Goal: Book appointment/travel/reservation

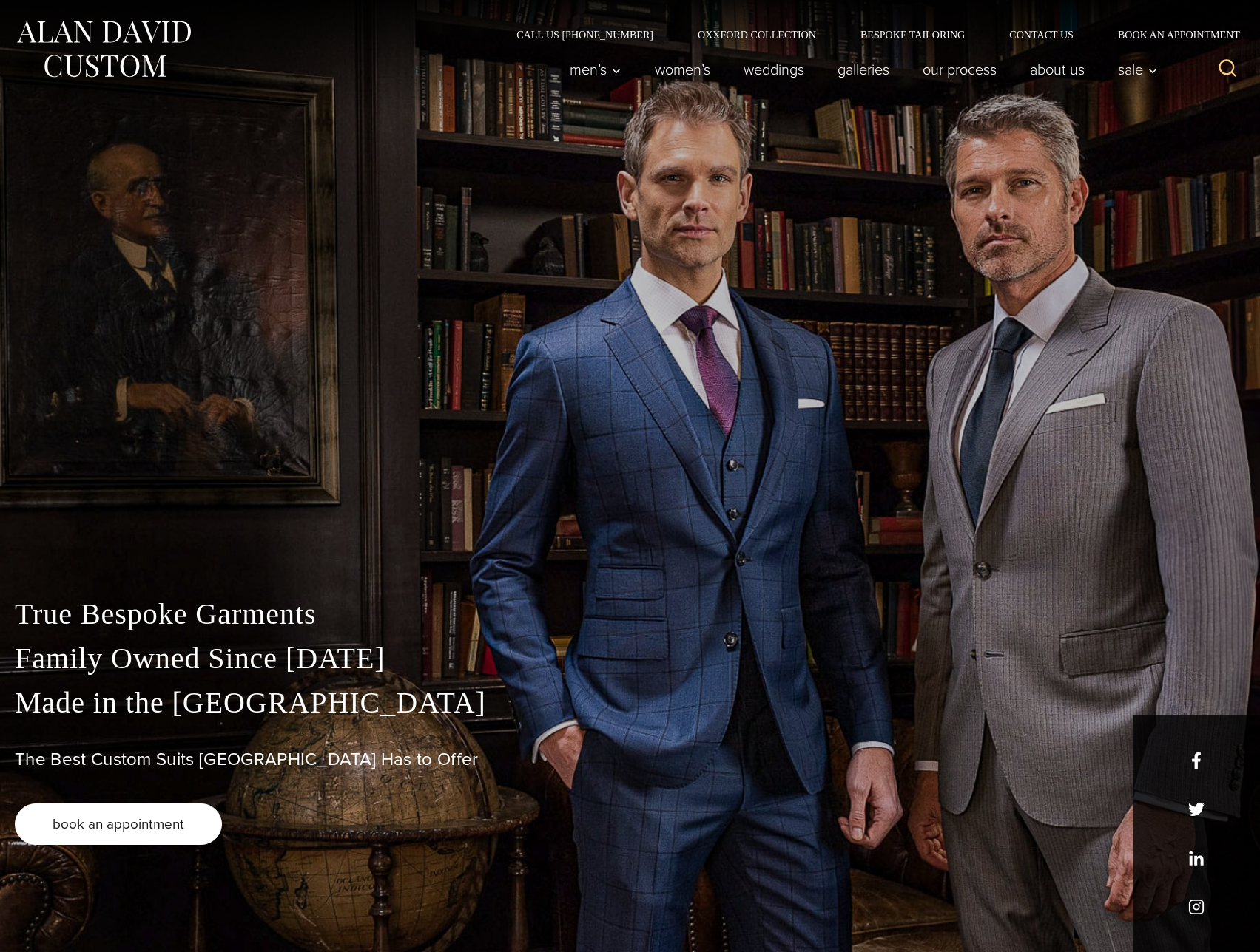
click at [153, 837] on link "book an appointment" at bounding box center [118, 825] width 207 height 42
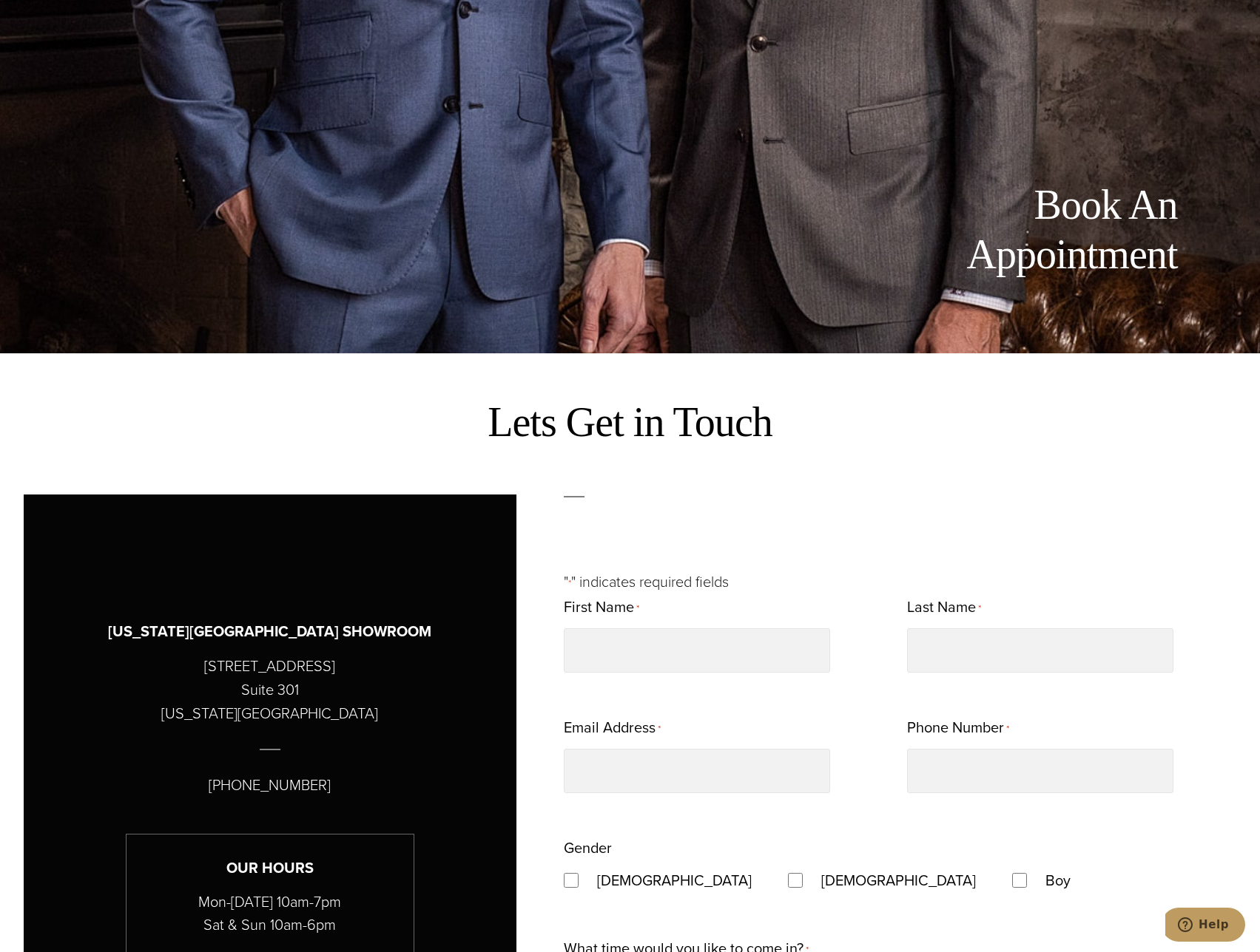
scroll to position [444, 0]
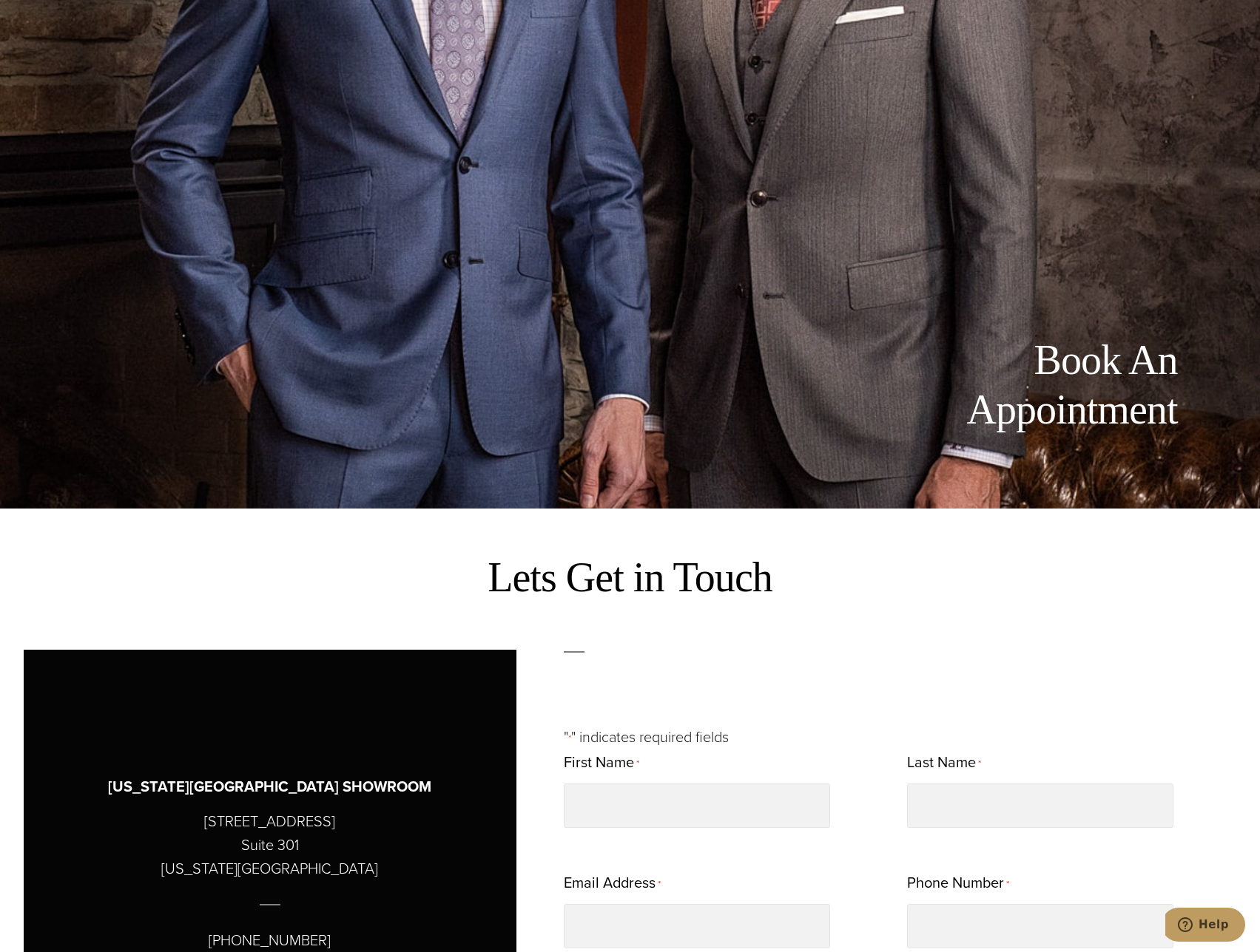
drag, startPoint x: 1164, startPoint y: 406, endPoint x: 1151, endPoint y: 407, distance: 13.0
click at [1151, 407] on h1 "Book An Appointment" at bounding box center [1011, 385] width 332 height 99
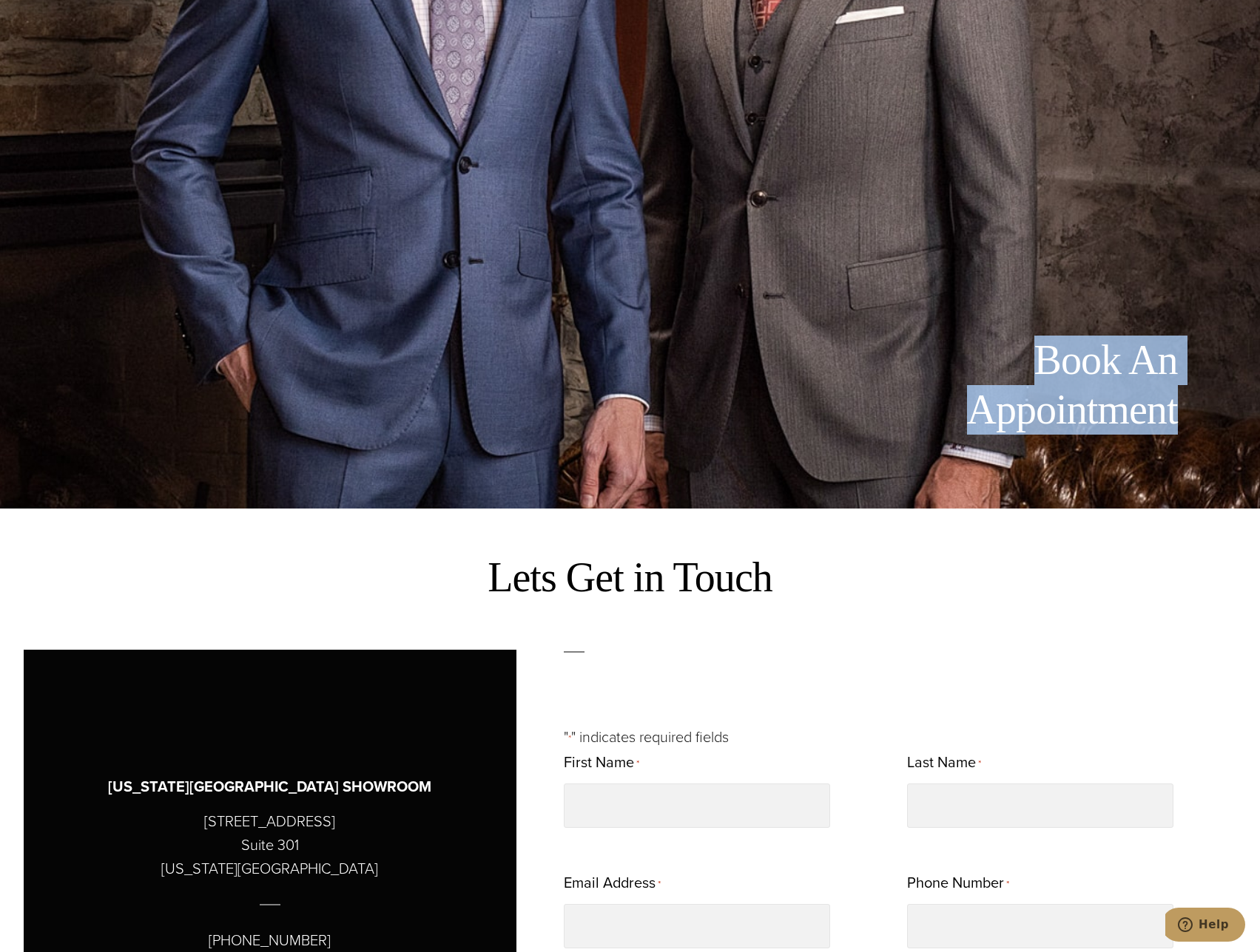
drag, startPoint x: 1180, startPoint y: 410, endPoint x: 1029, endPoint y: 366, distance: 157.3
click at [1029, 366] on div "Book An Appointment" at bounding box center [630, 414] width 1213 height 158
copy h1 "Book An Appointment"
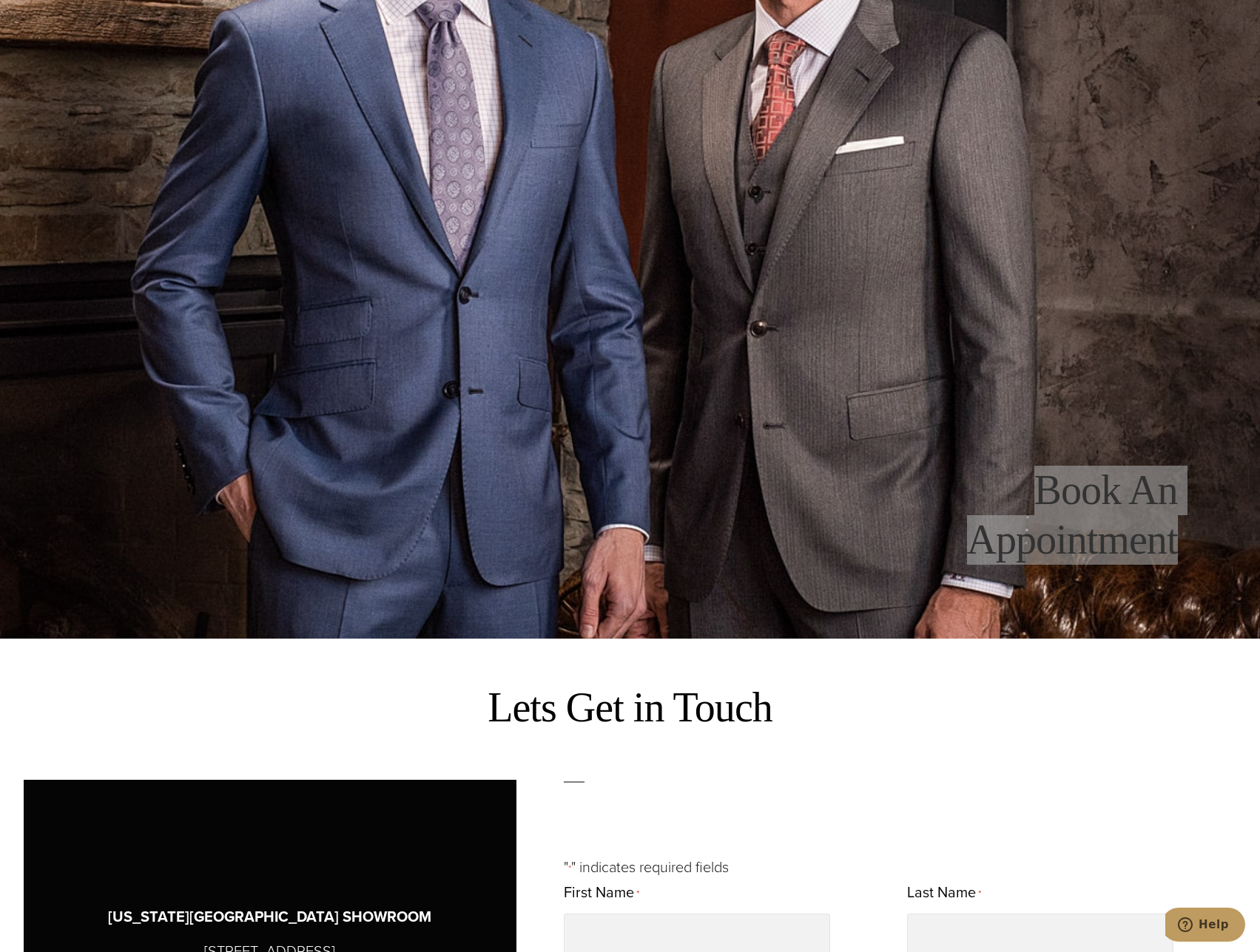
scroll to position [0, 0]
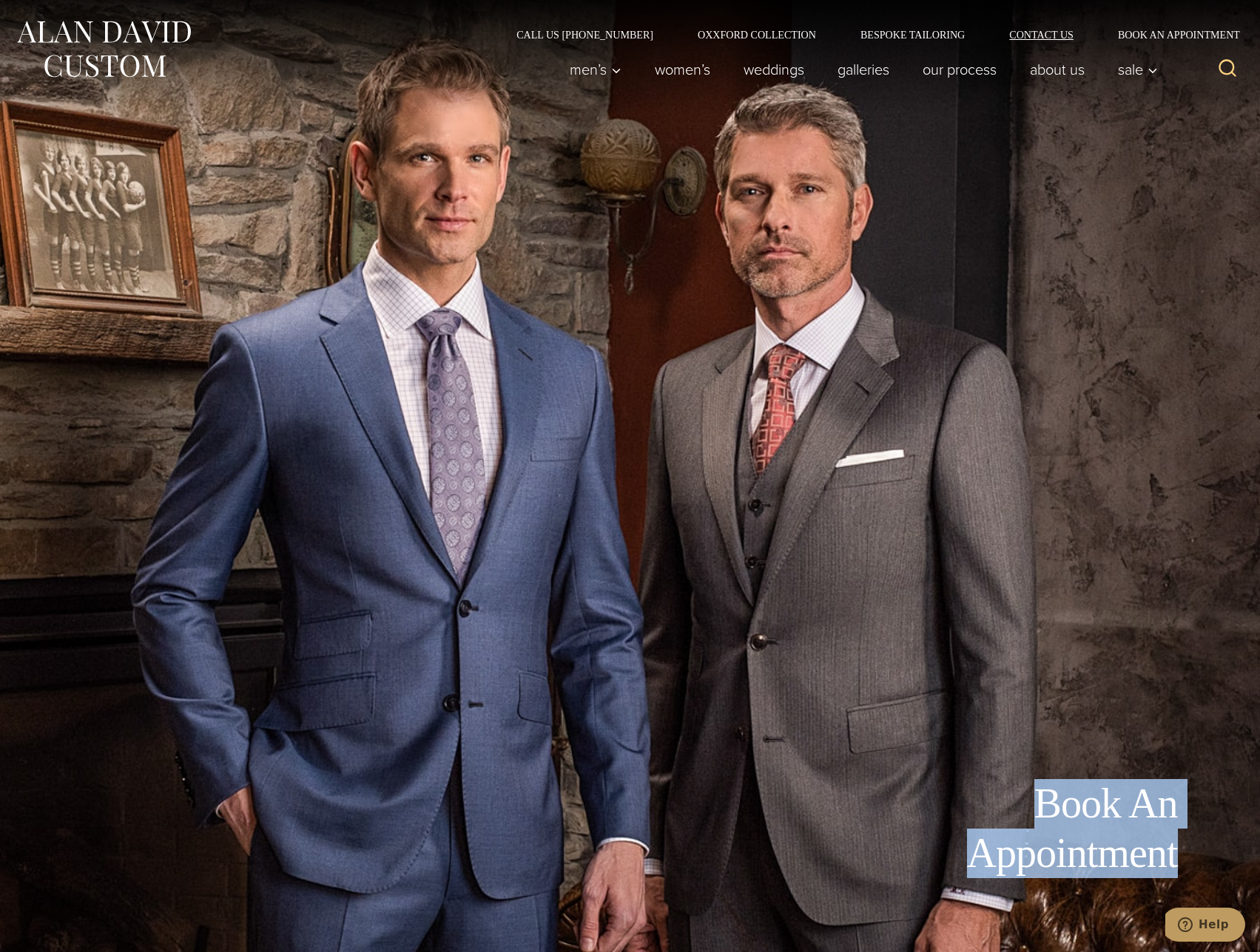
click at [1050, 30] on link "Contact Us" at bounding box center [1040, 35] width 108 height 10
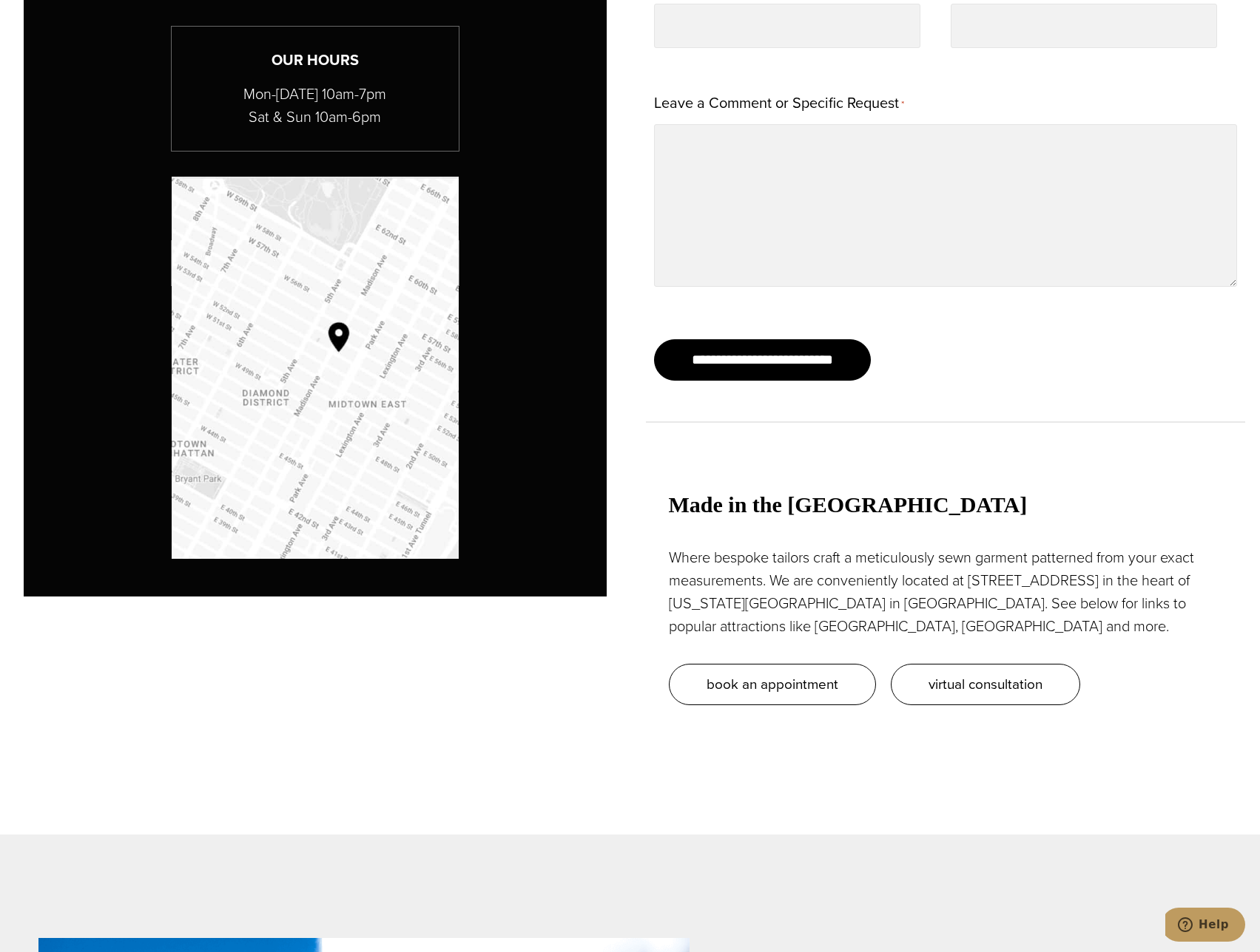
scroll to position [1553, 0]
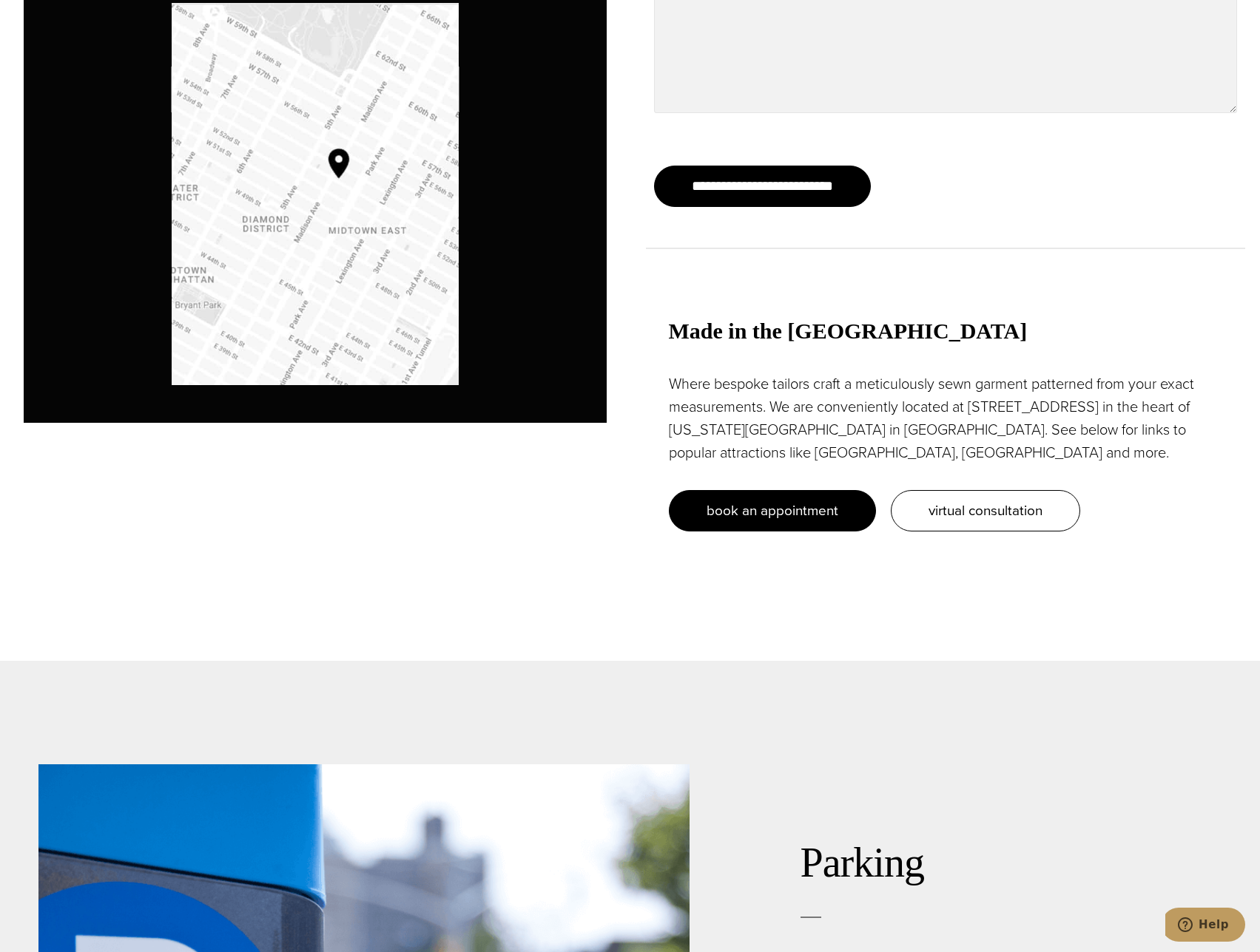
click at [781, 508] on span "book an appointment" at bounding box center [772, 510] width 131 height 22
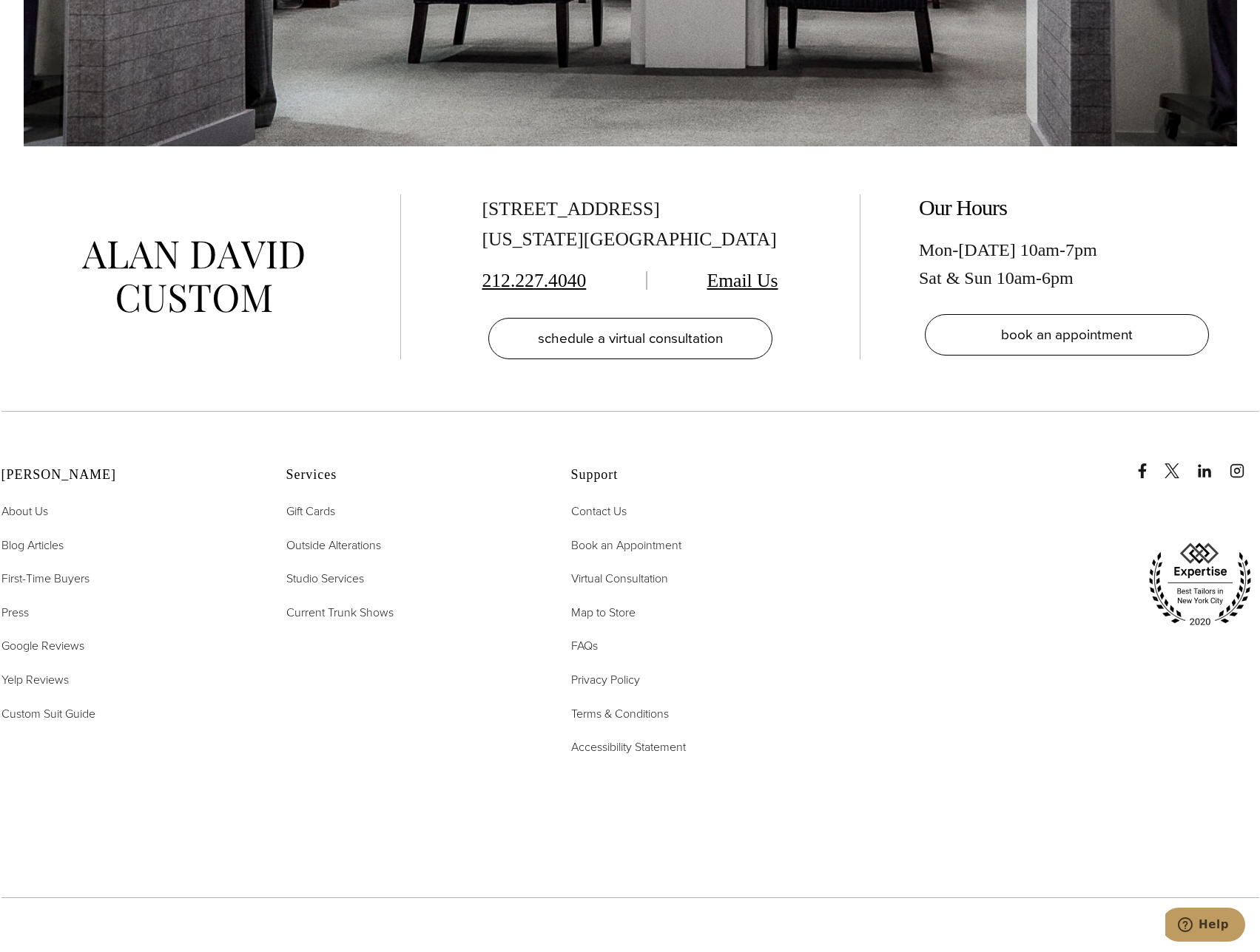
scroll to position [3475, 0]
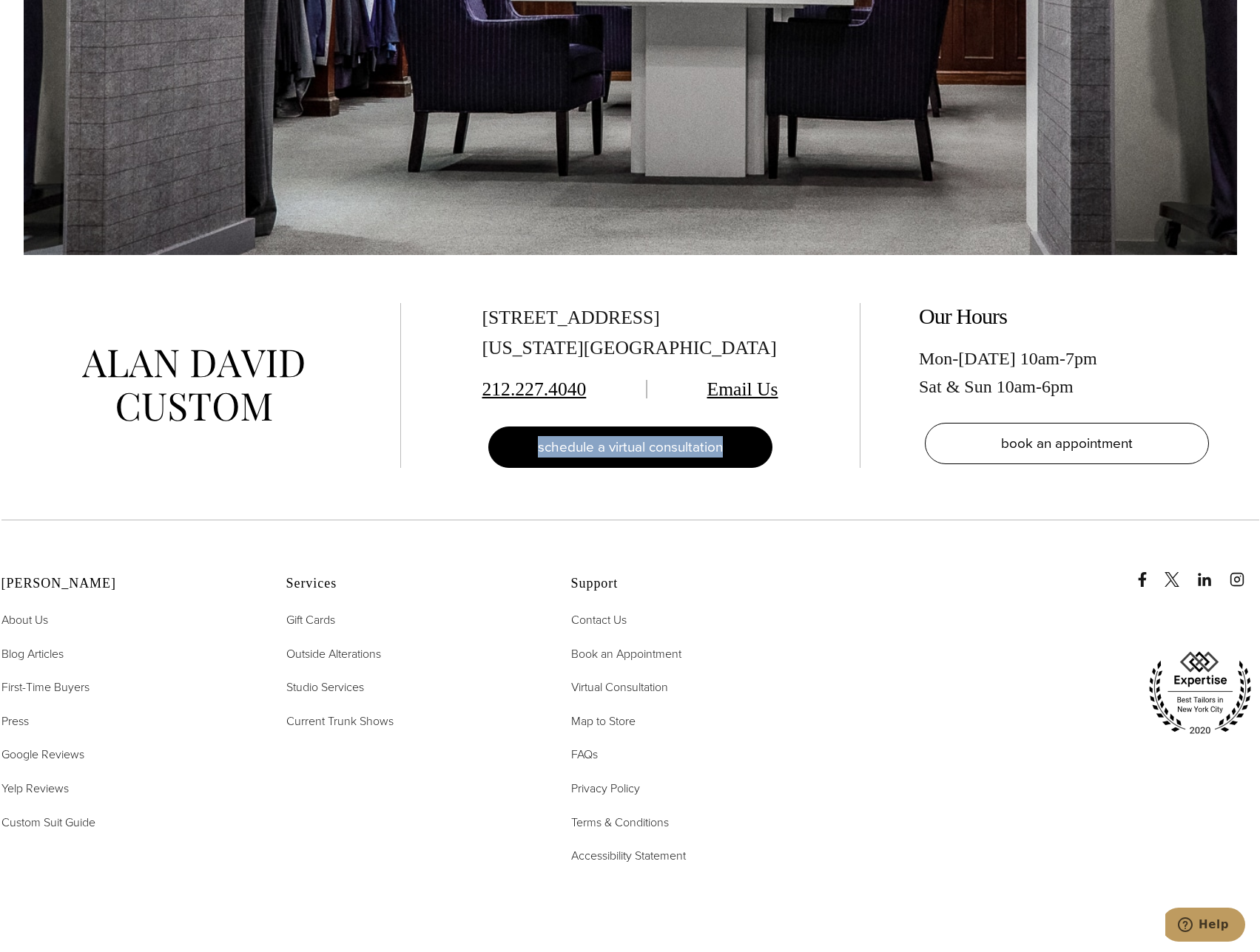
drag, startPoint x: 776, startPoint y: 427, endPoint x: 531, endPoint y: 425, distance: 245.0
click at [531, 427] on div "schedule a virtual consultation" at bounding box center [630, 448] width 296 height 42
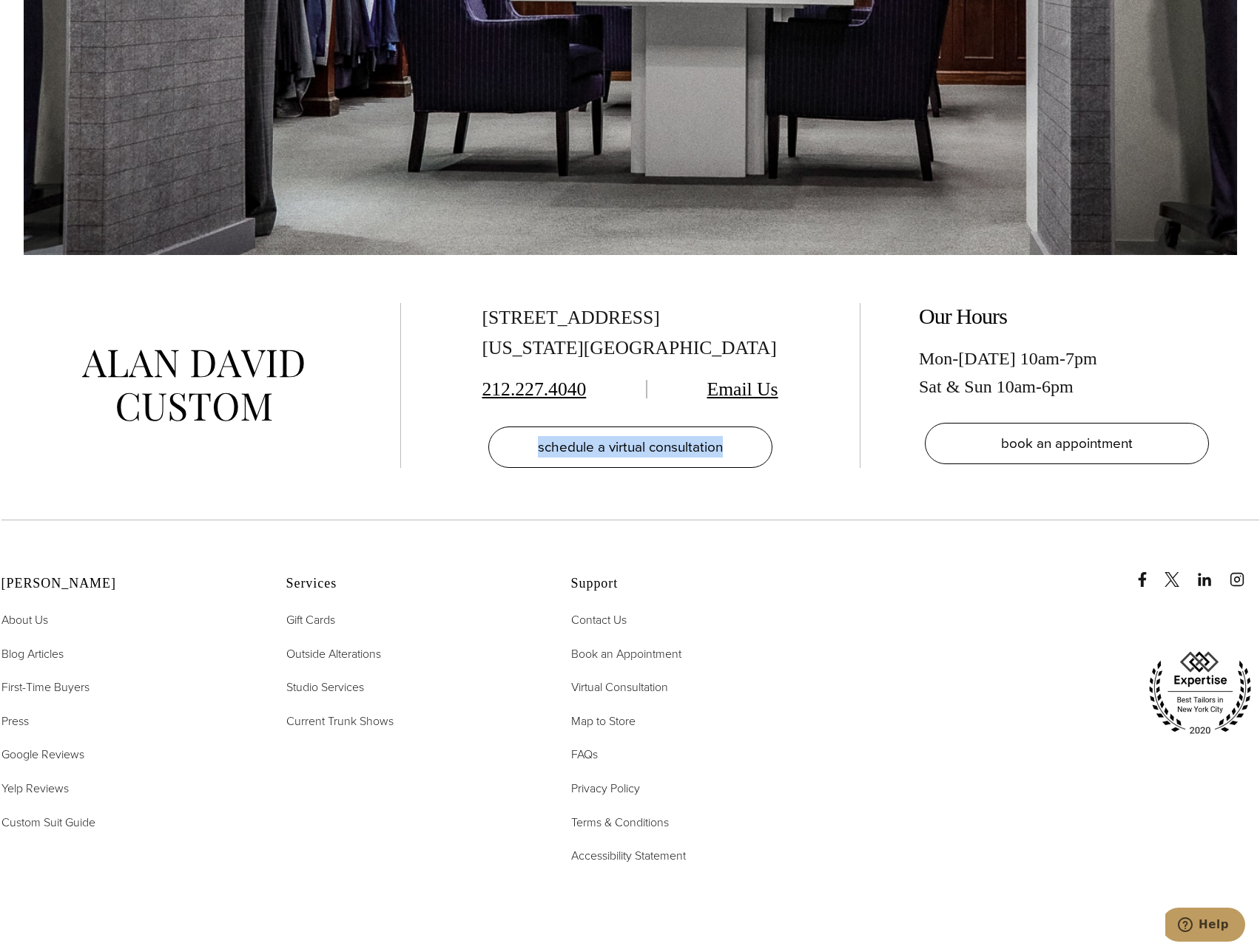
copy span "schedule a virtual consultation"
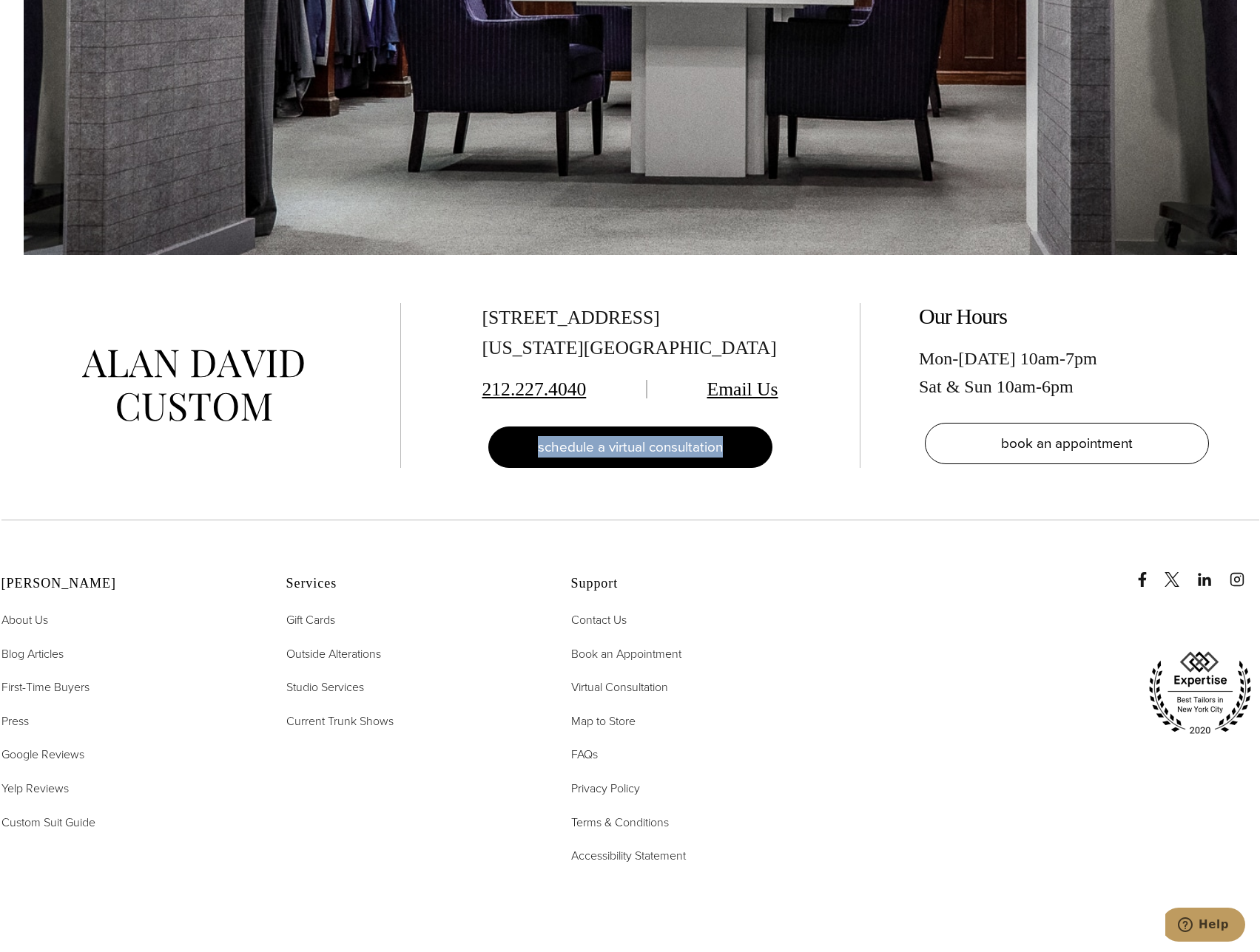
click at [628, 436] on span "schedule a virtual consultation" at bounding box center [630, 447] width 185 height 22
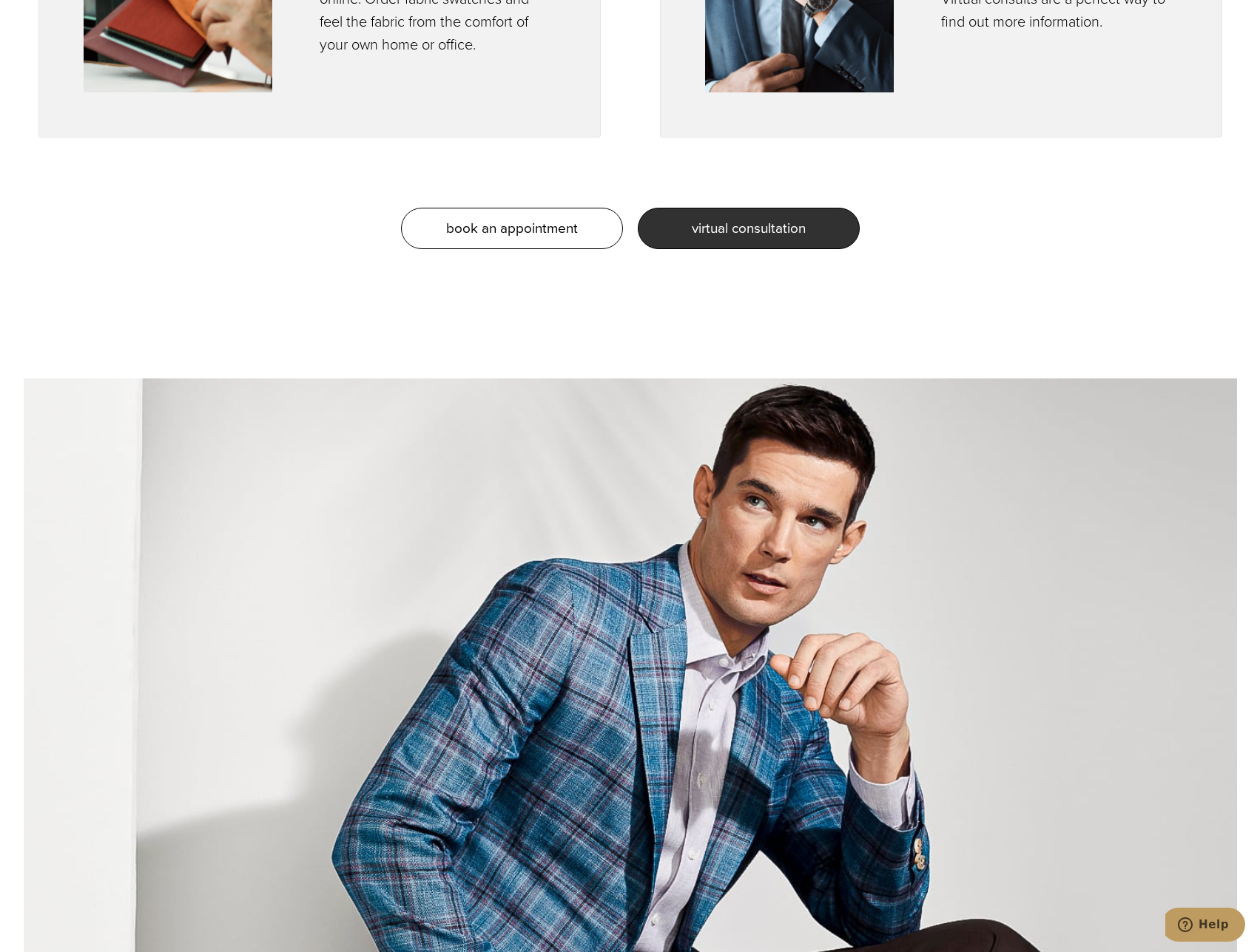
scroll to position [1700, 0]
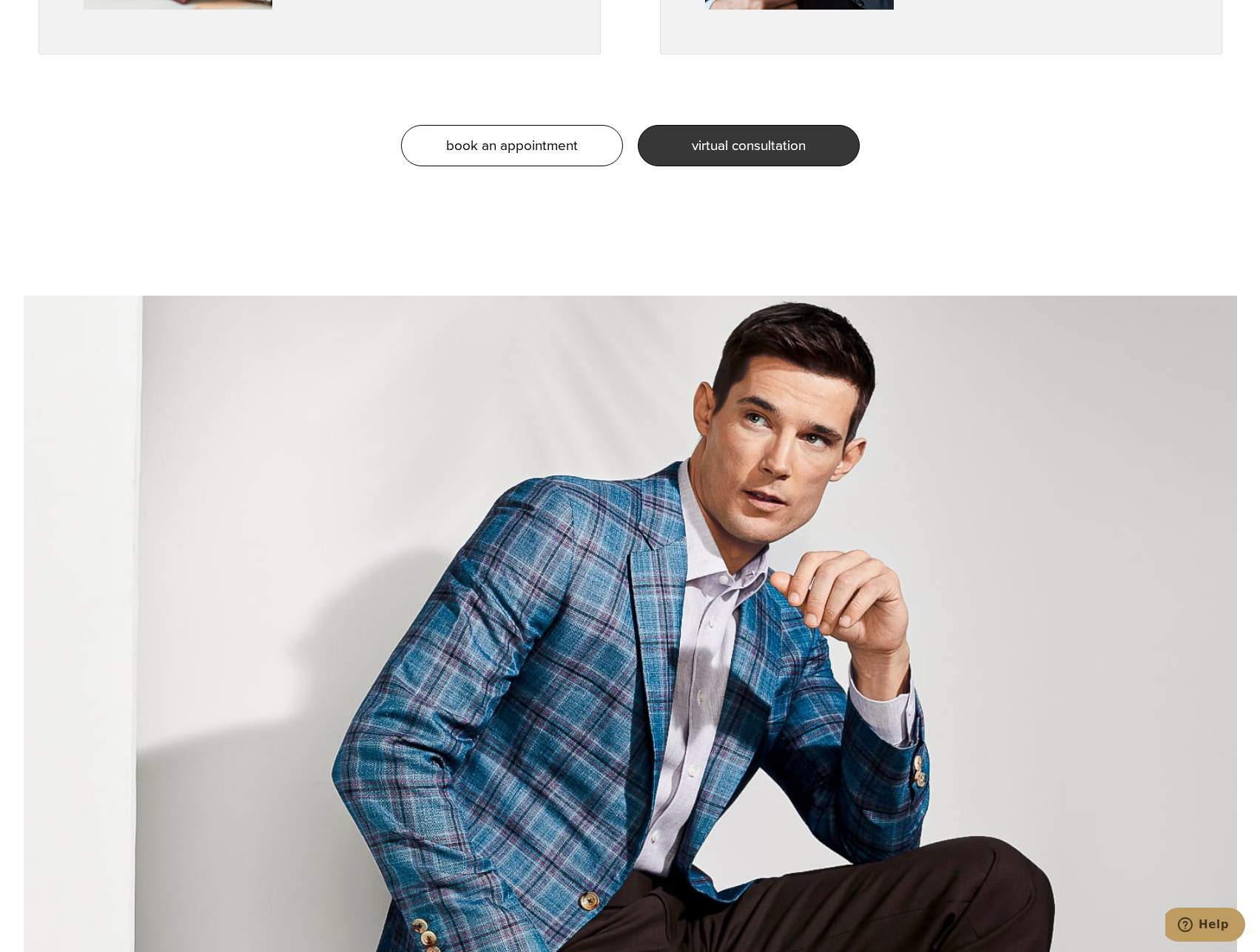
click at [773, 163] on link "virtual consultation" at bounding box center [748, 146] width 222 height 42
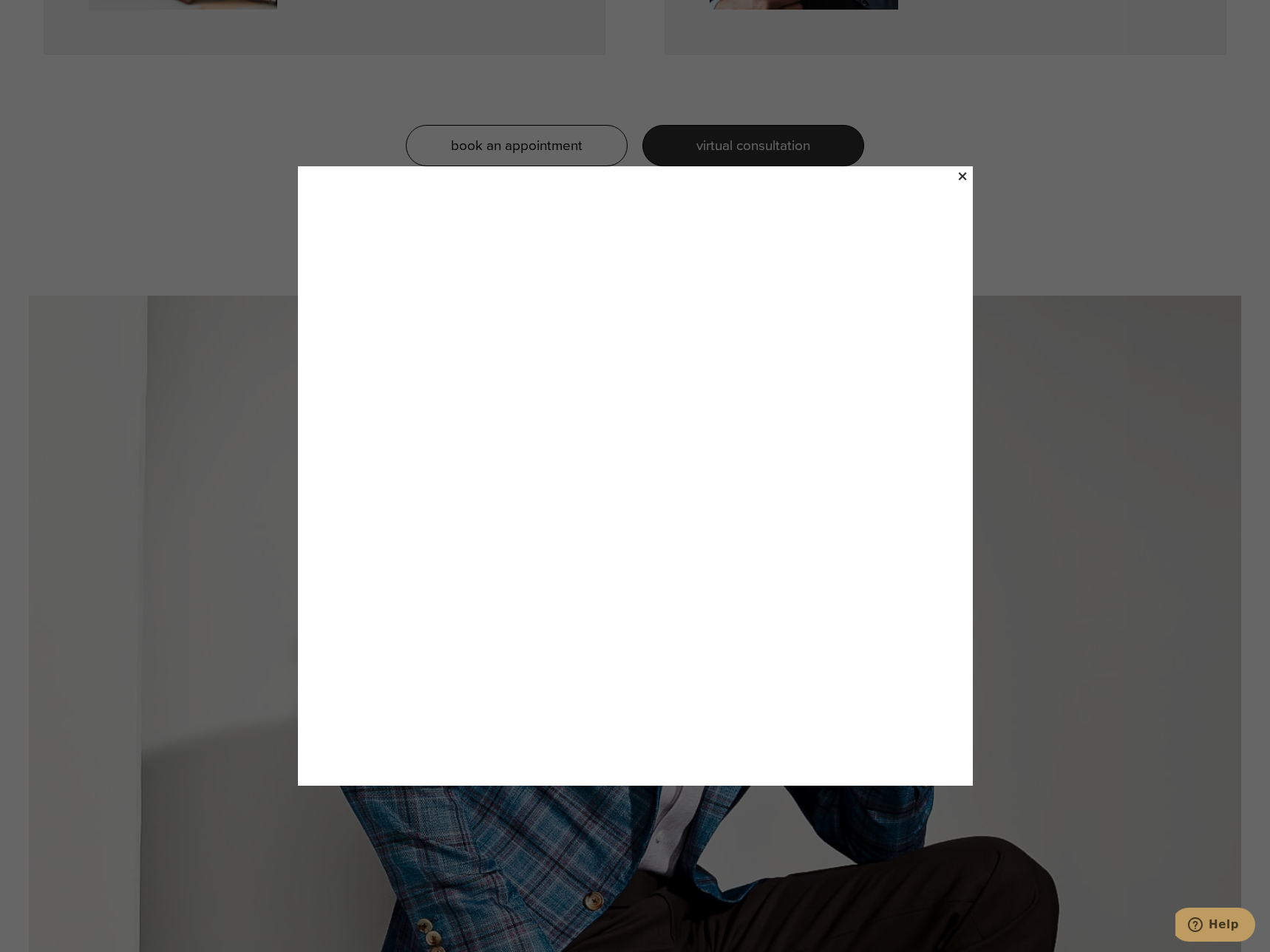
click at [893, 82] on div "×" at bounding box center [635, 476] width 1270 height 952
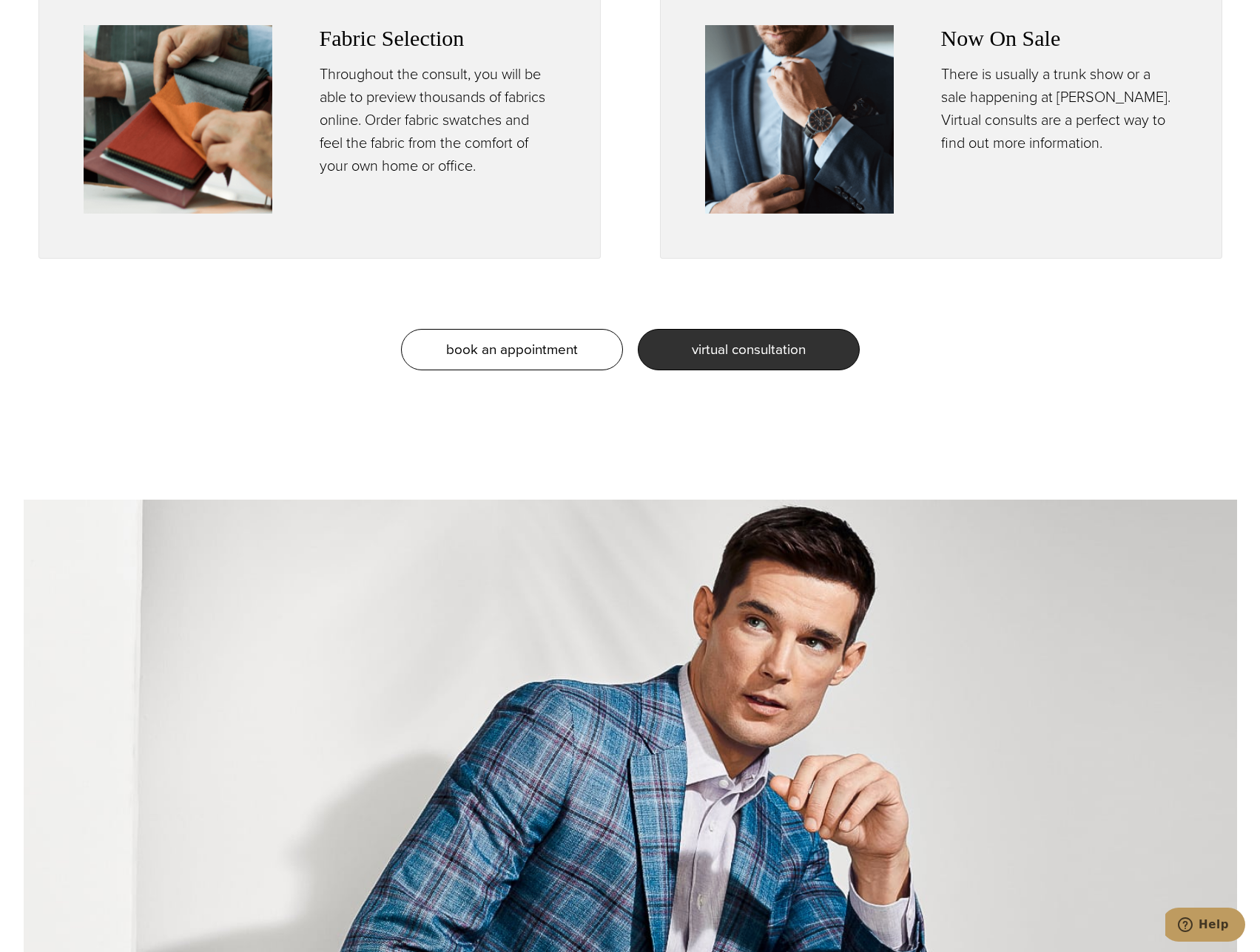
scroll to position [1478, 0]
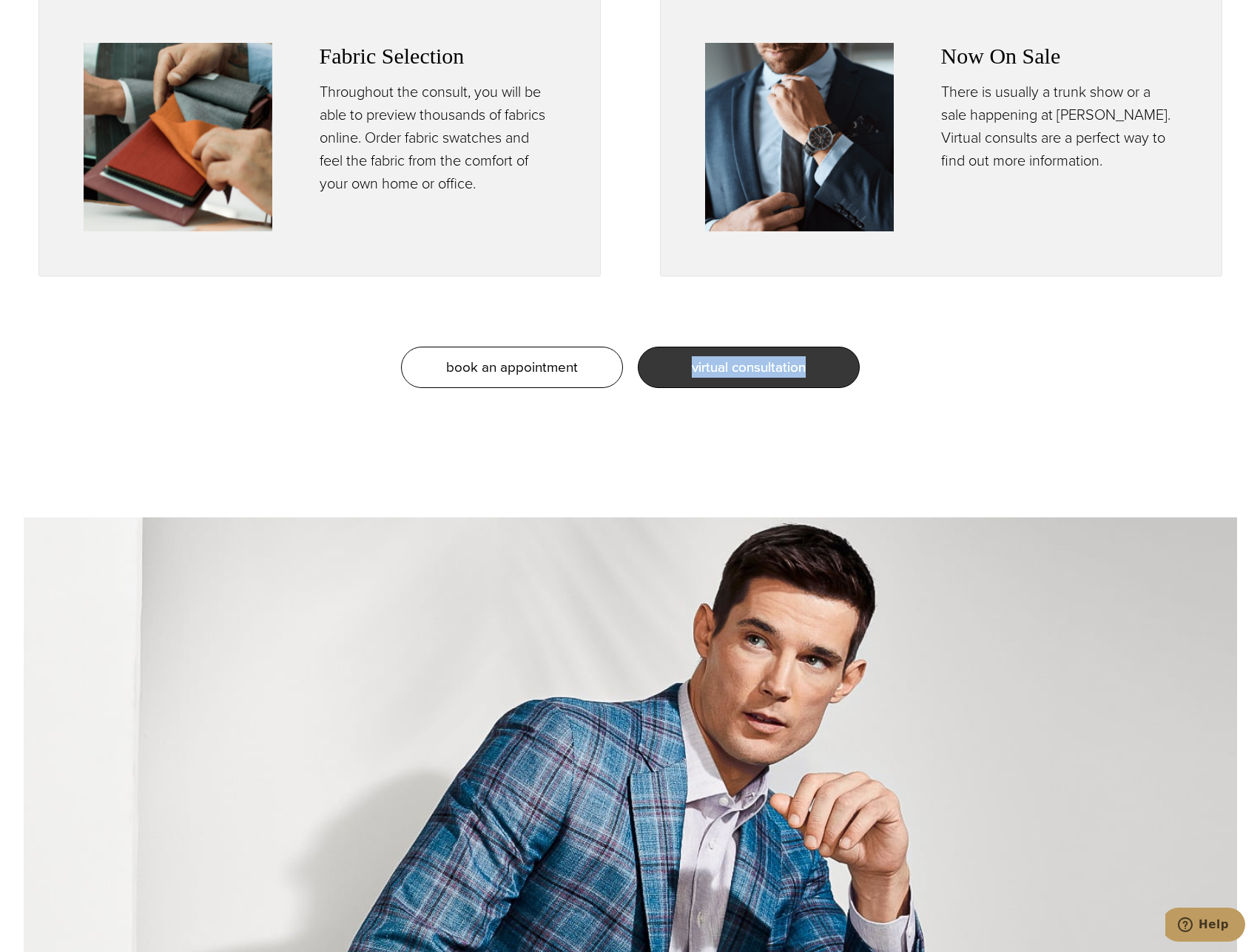
drag, startPoint x: 939, startPoint y: 335, endPoint x: 688, endPoint y: 373, distance: 253.9
click at [688, 373] on div "book an appointment virtual consultation" at bounding box center [630, 367] width 1260 height 79
copy span "virtual consultation"
click at [1080, 403] on div "book an appointment virtual consultation" at bounding box center [630, 367] width 1260 height 79
drag, startPoint x: 983, startPoint y: 394, endPoint x: 999, endPoint y: 410, distance: 22.6
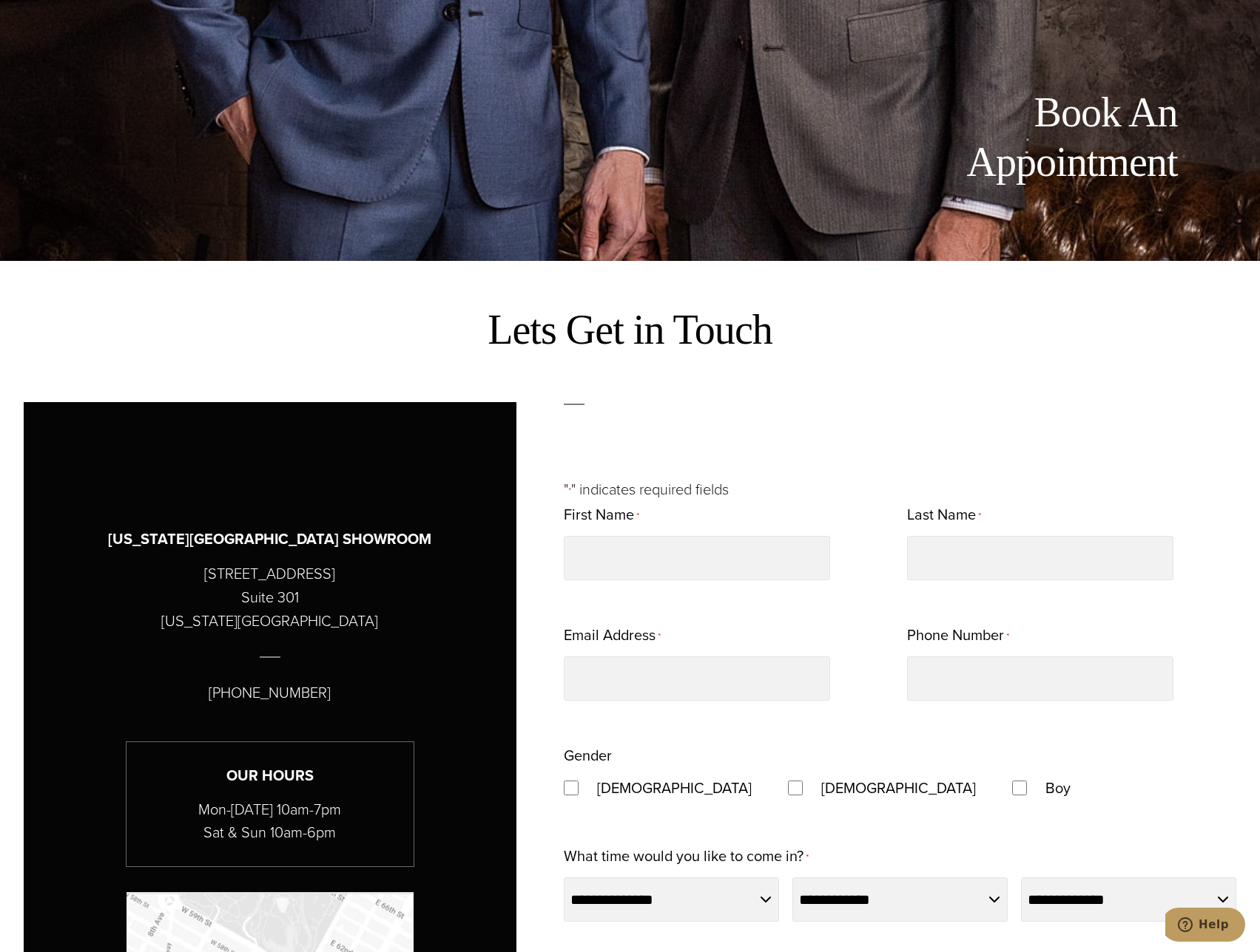
scroll to position [887, 0]
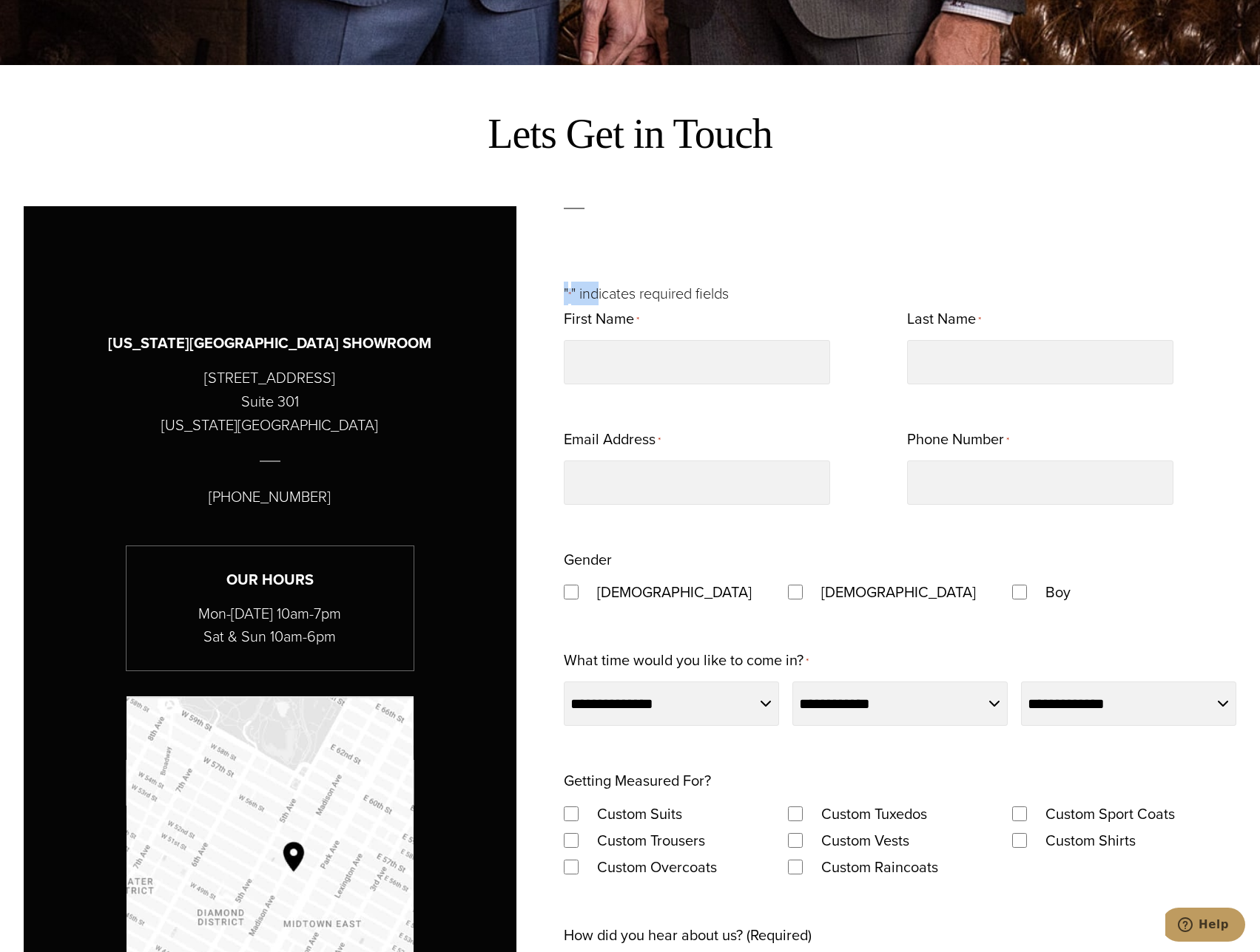
drag, startPoint x: 555, startPoint y: 286, endPoint x: 596, endPoint y: 301, distance: 43.7
click at [596, 301] on div "**********" at bounding box center [630, 848] width 1213 height 1284
click at [760, 335] on div "First Name *" at bounding box center [728, 345] width 329 height 80
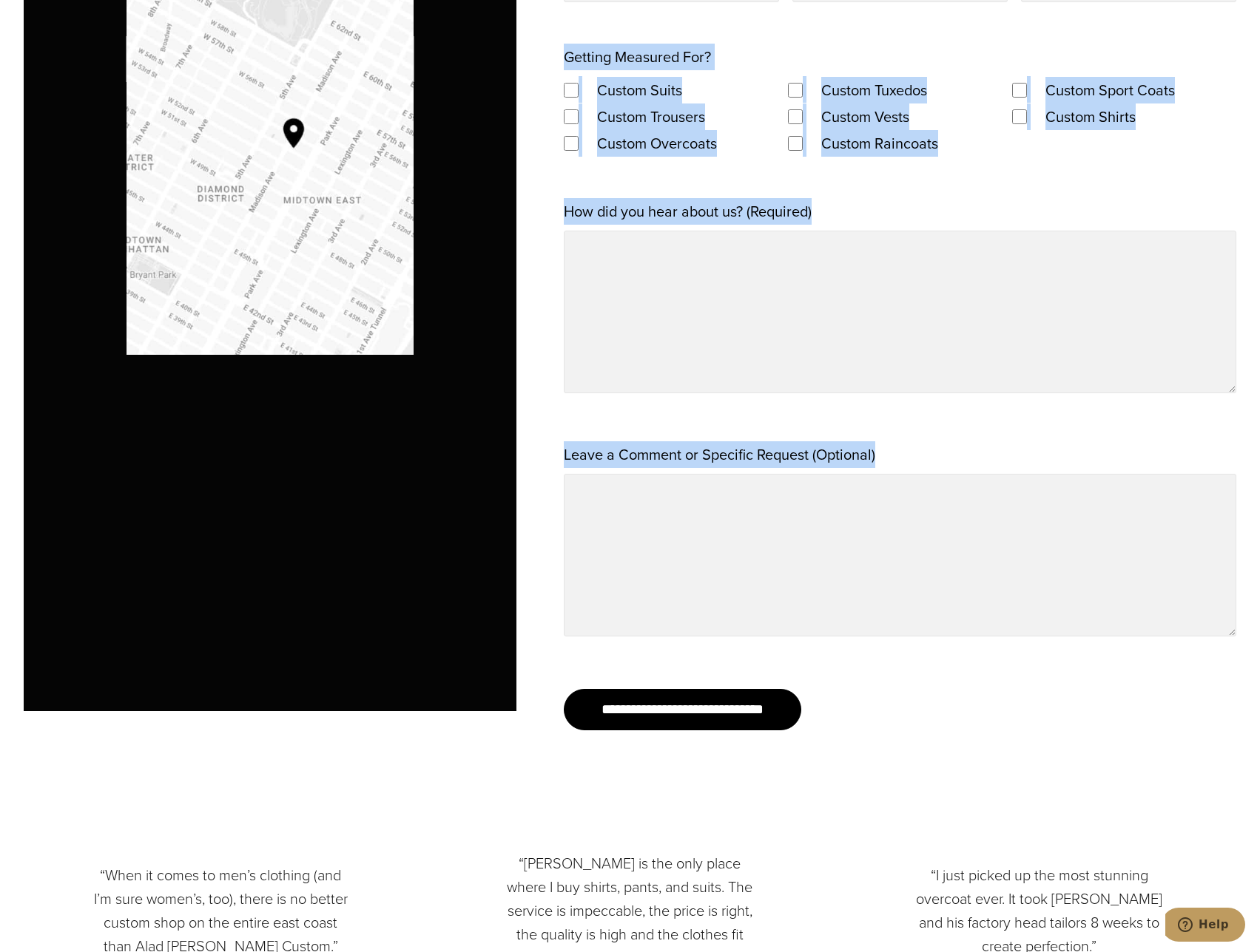
scroll to position [1626, 0]
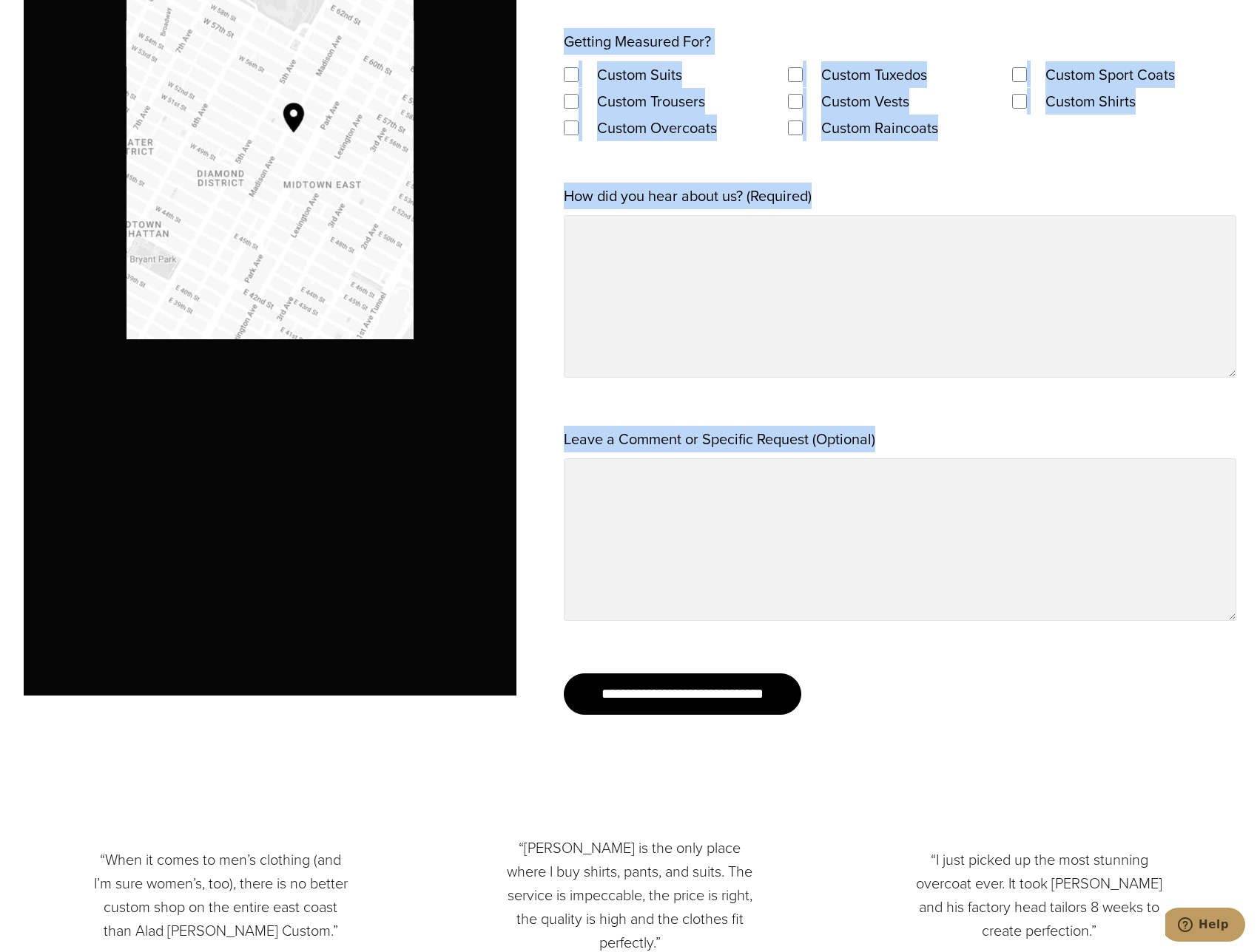
drag, startPoint x: 559, startPoint y: 317, endPoint x: 1031, endPoint y: 619, distance: 560.3
click at [1031, 619] on div "**********" at bounding box center [630, 108] width 1213 height 1284
copy div "**********"
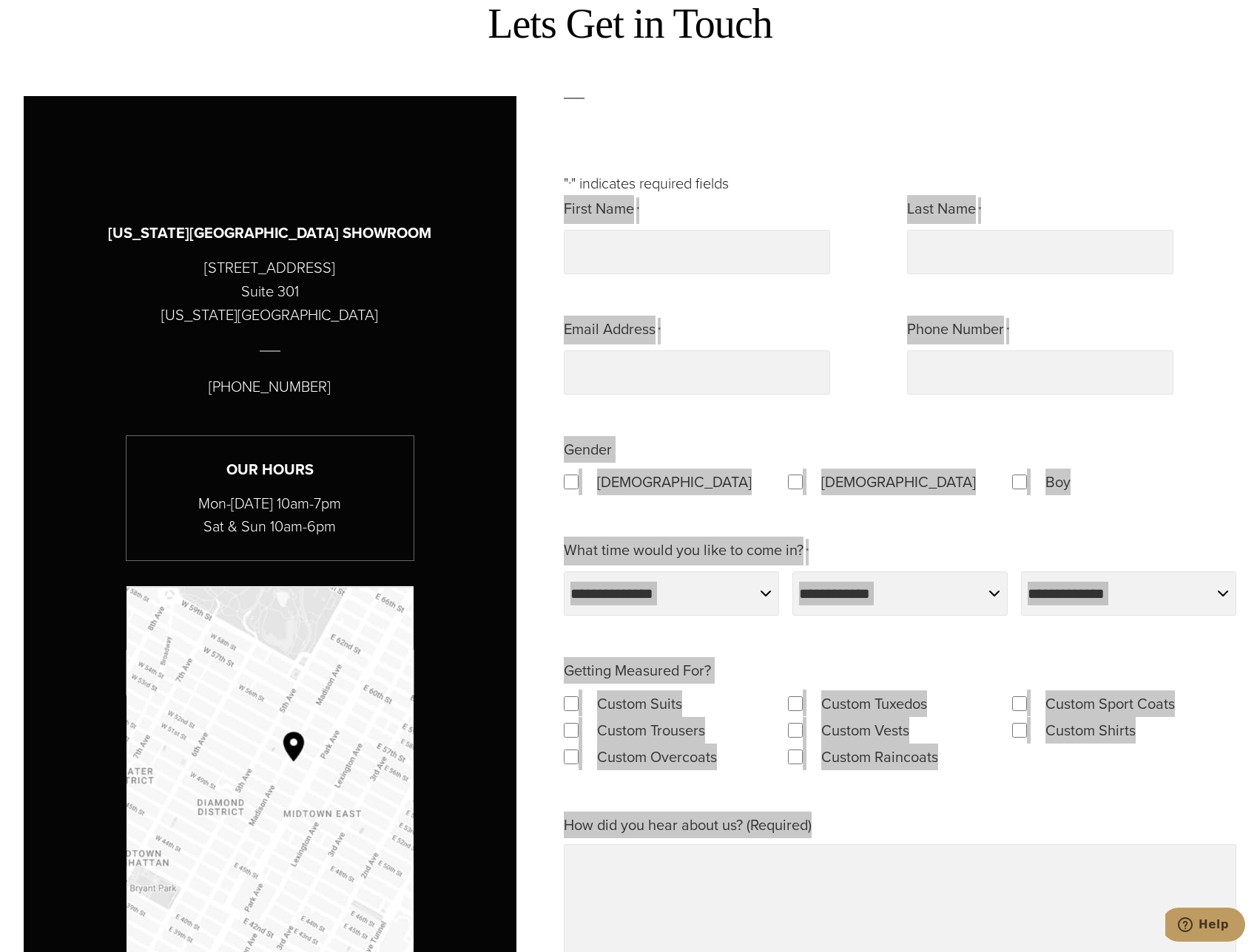
scroll to position [1109, 0]
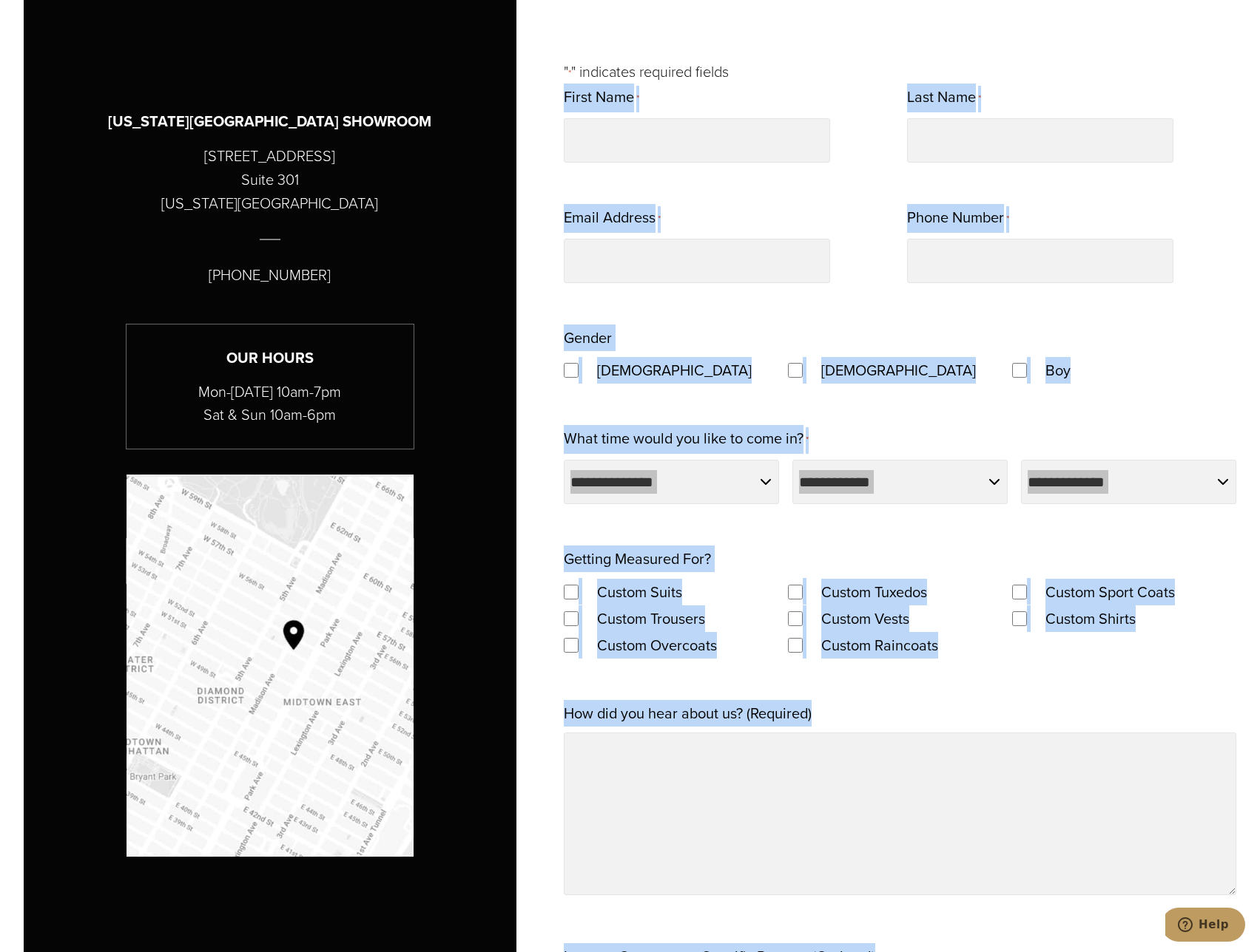
click at [1185, 376] on div "Boy" at bounding box center [1124, 370] width 224 height 27
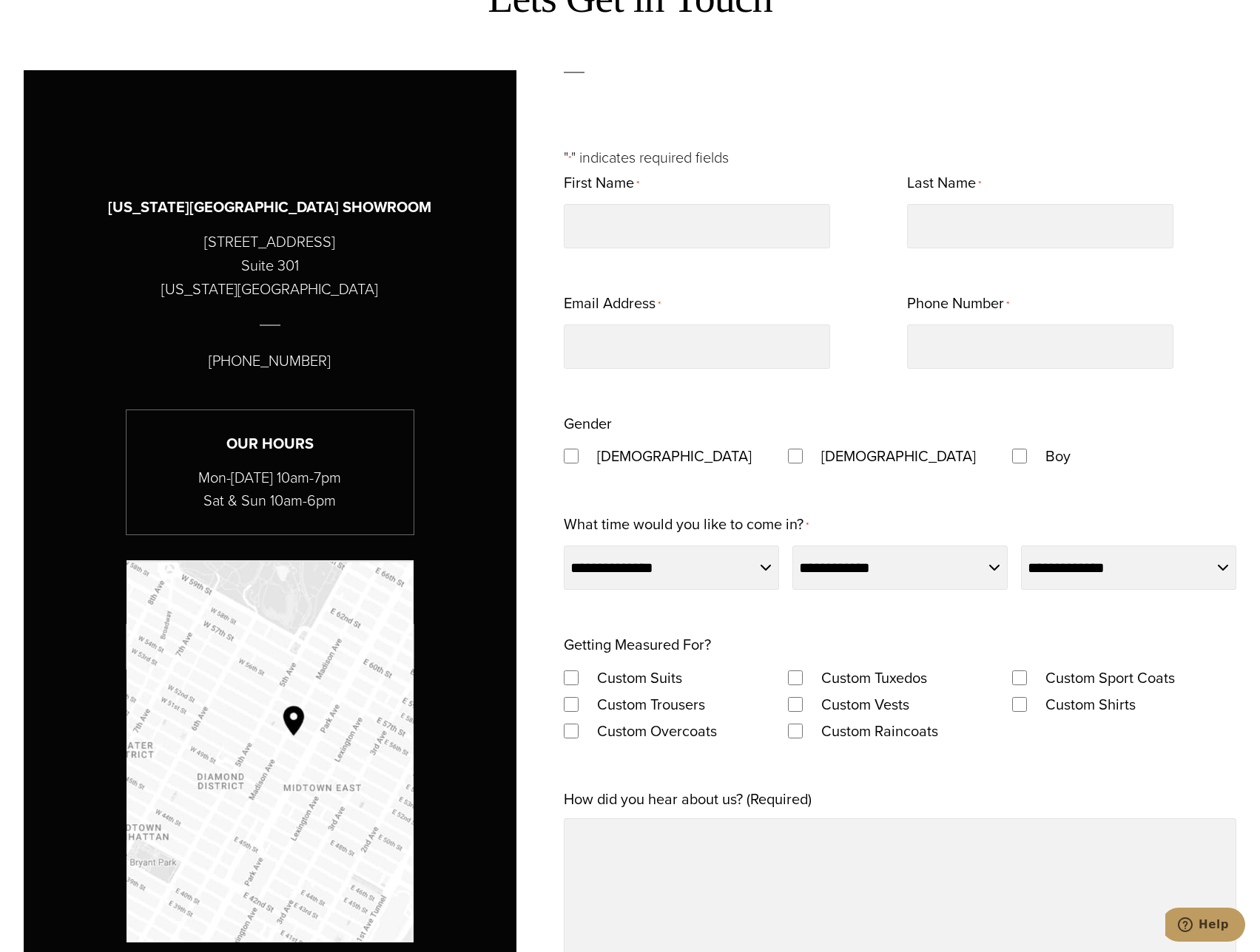
scroll to position [1035, 0]
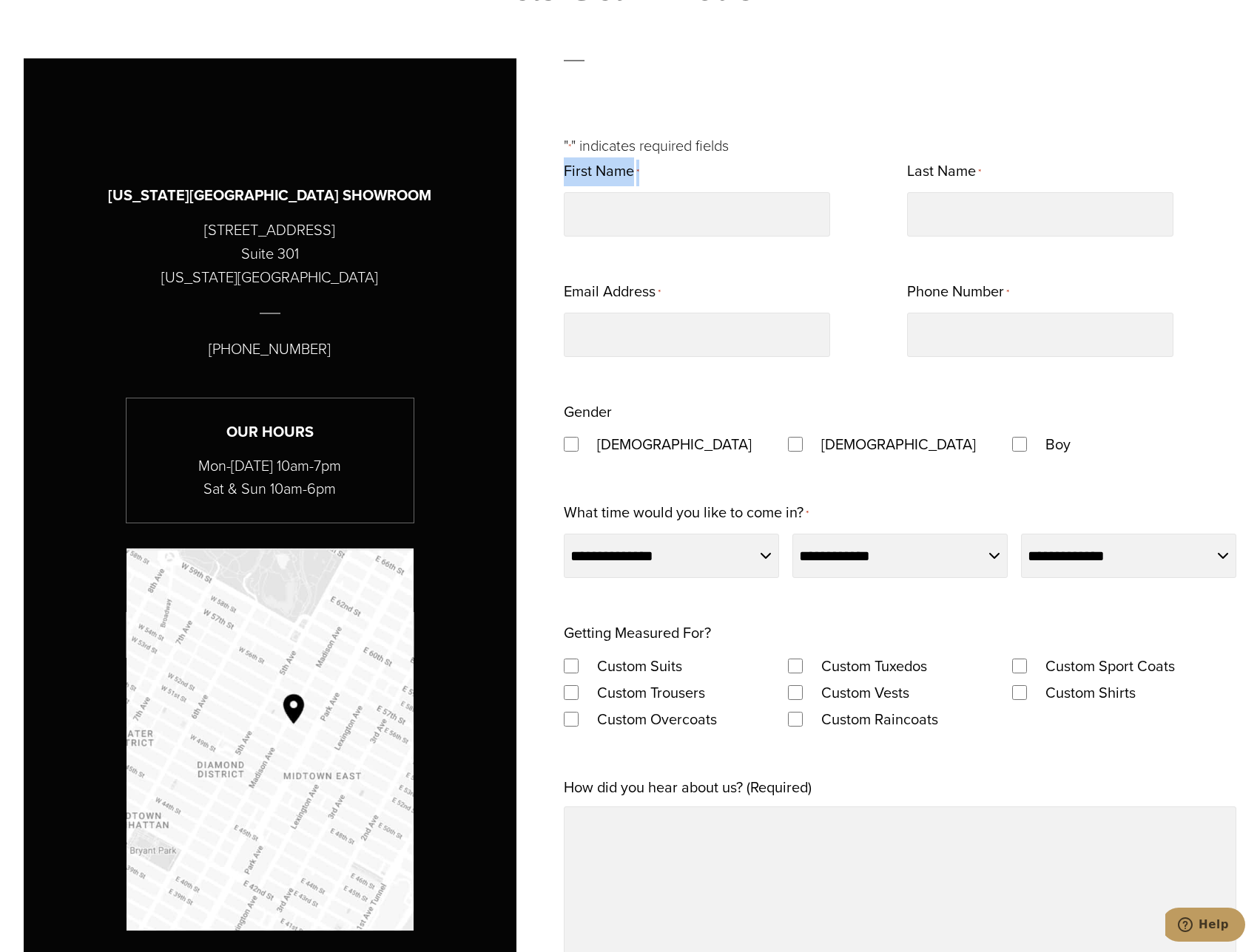
drag, startPoint x: 654, startPoint y: 173, endPoint x: 563, endPoint y: 174, distance: 91.0
click at [563, 174] on div "First Name *" at bounding box center [728, 197] width 329 height 80
copy label "First Name *"
drag, startPoint x: 1067, startPoint y: 171, endPoint x: 805, endPoint y: 180, distance: 262.2
click at [805, 180] on div "**********" at bounding box center [900, 702] width 673 height 1091
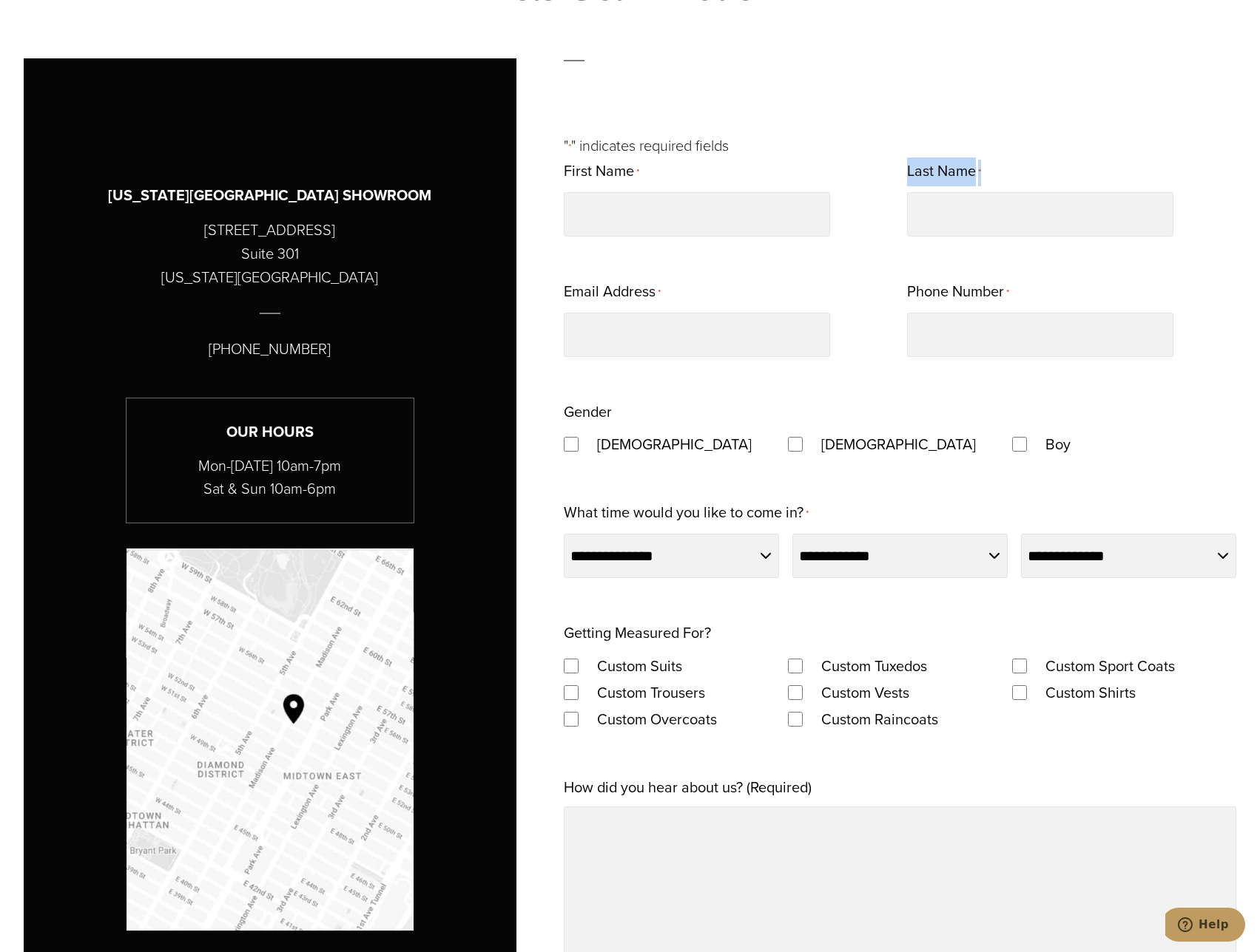
copy div "Last Name *"
click at [621, 304] on label "Email Address *" at bounding box center [611, 291] width 97 height 29
click at [621, 312] on input "Email Address *" at bounding box center [697, 334] width 267 height 45
drag, startPoint x: 565, startPoint y: 289, endPoint x: 668, endPoint y: 291, distance: 103.0
click at [668, 291] on div "Email Address *" at bounding box center [728, 317] width 329 height 80
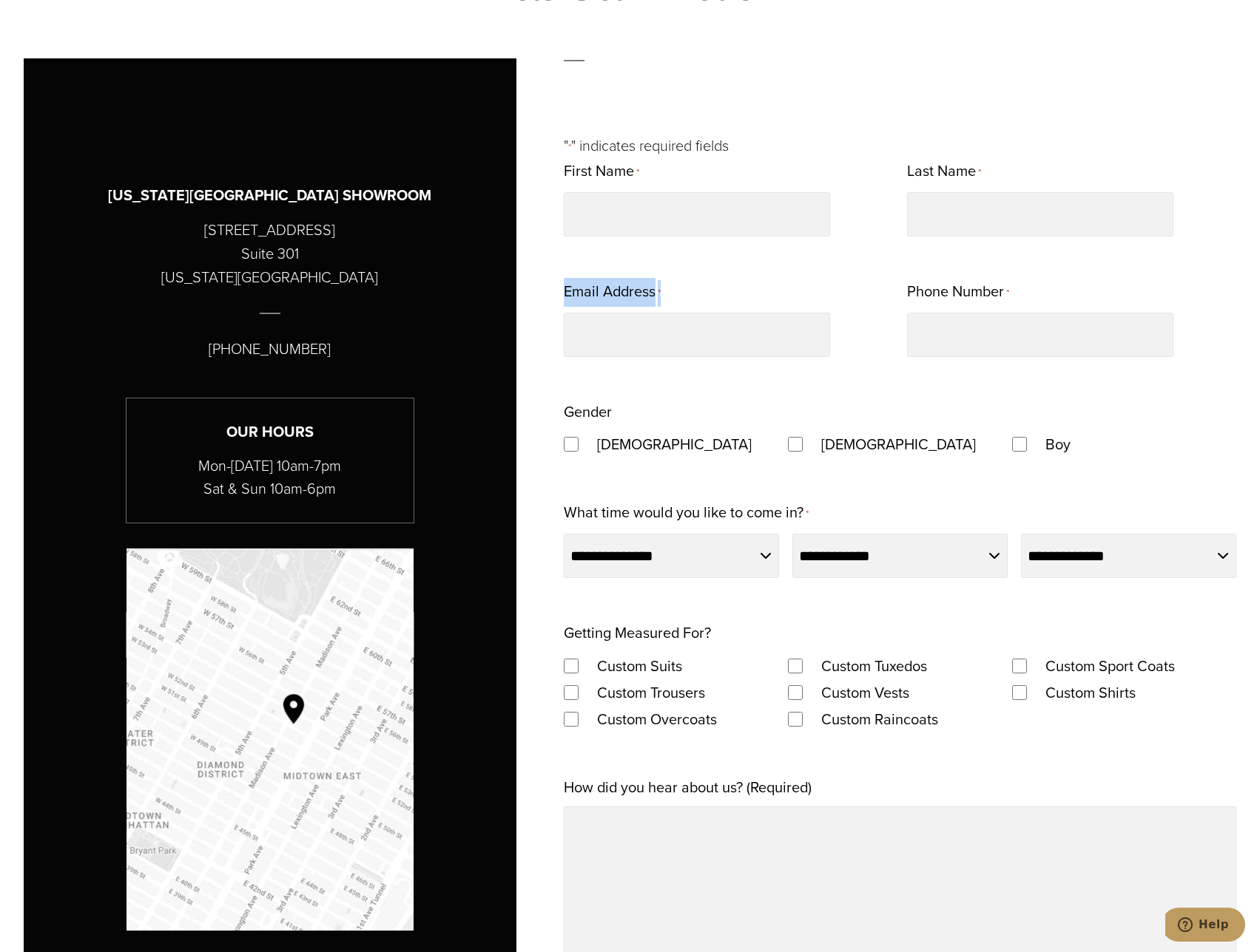
copy label "Email Address *"
drag, startPoint x: 920, startPoint y: 287, endPoint x: 1020, endPoint y: 280, distance: 100.2
click at [1020, 280] on div "**********" at bounding box center [900, 702] width 673 height 1091
copy div "Phone Number *"
drag, startPoint x: 615, startPoint y: 412, endPoint x: 563, endPoint y: 410, distance: 52.0
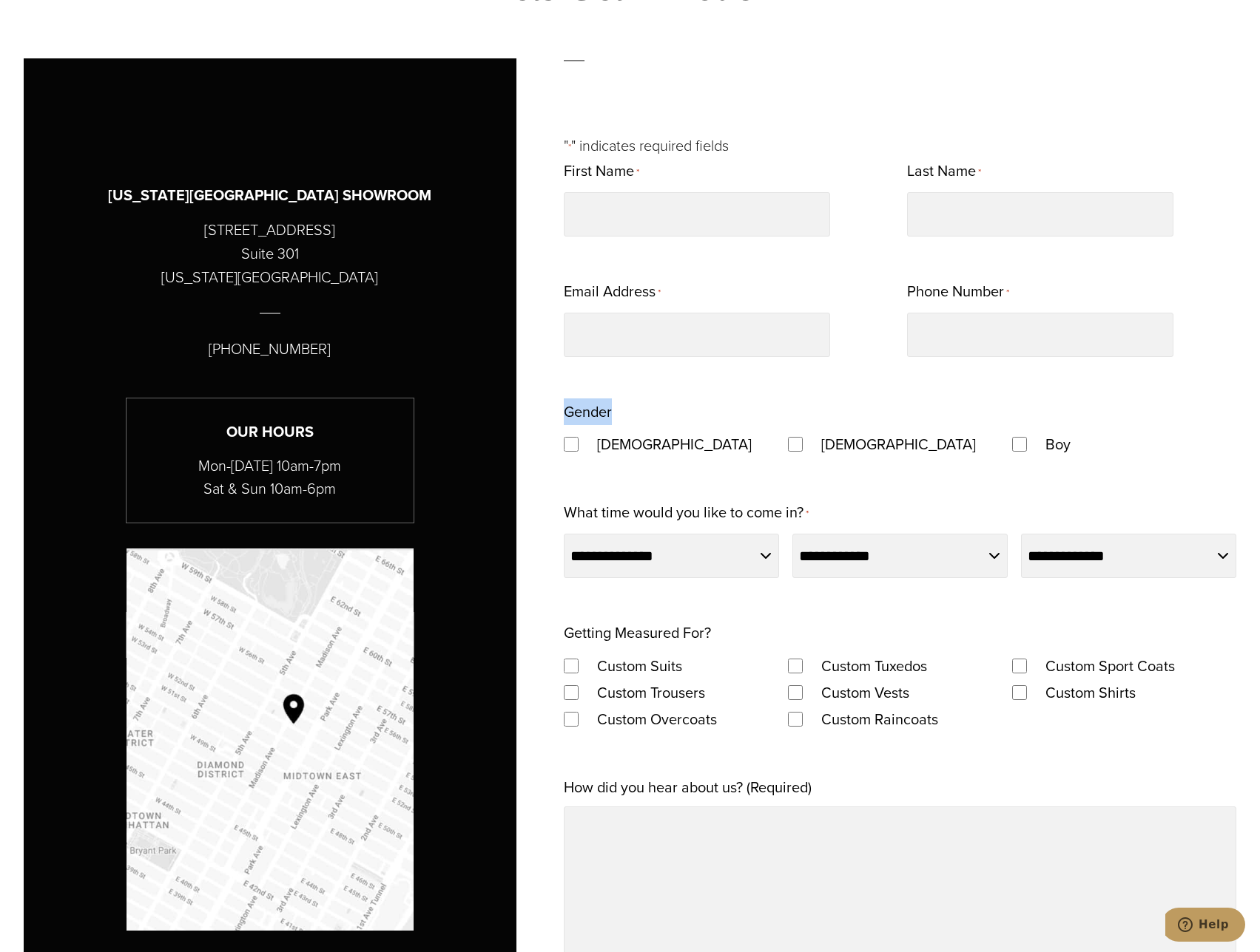
click at [563, 410] on fieldset "Gender Male Female Boy" at bounding box center [900, 428] width 673 height 59
copy legend "Gender"
drag, startPoint x: 591, startPoint y: 450, endPoint x: 1075, endPoint y: 439, distance: 484.1
click at [1075, 439] on div "Male Female Boy" at bounding box center [900, 444] width 673 height 27
copy div "Male Female Boy"
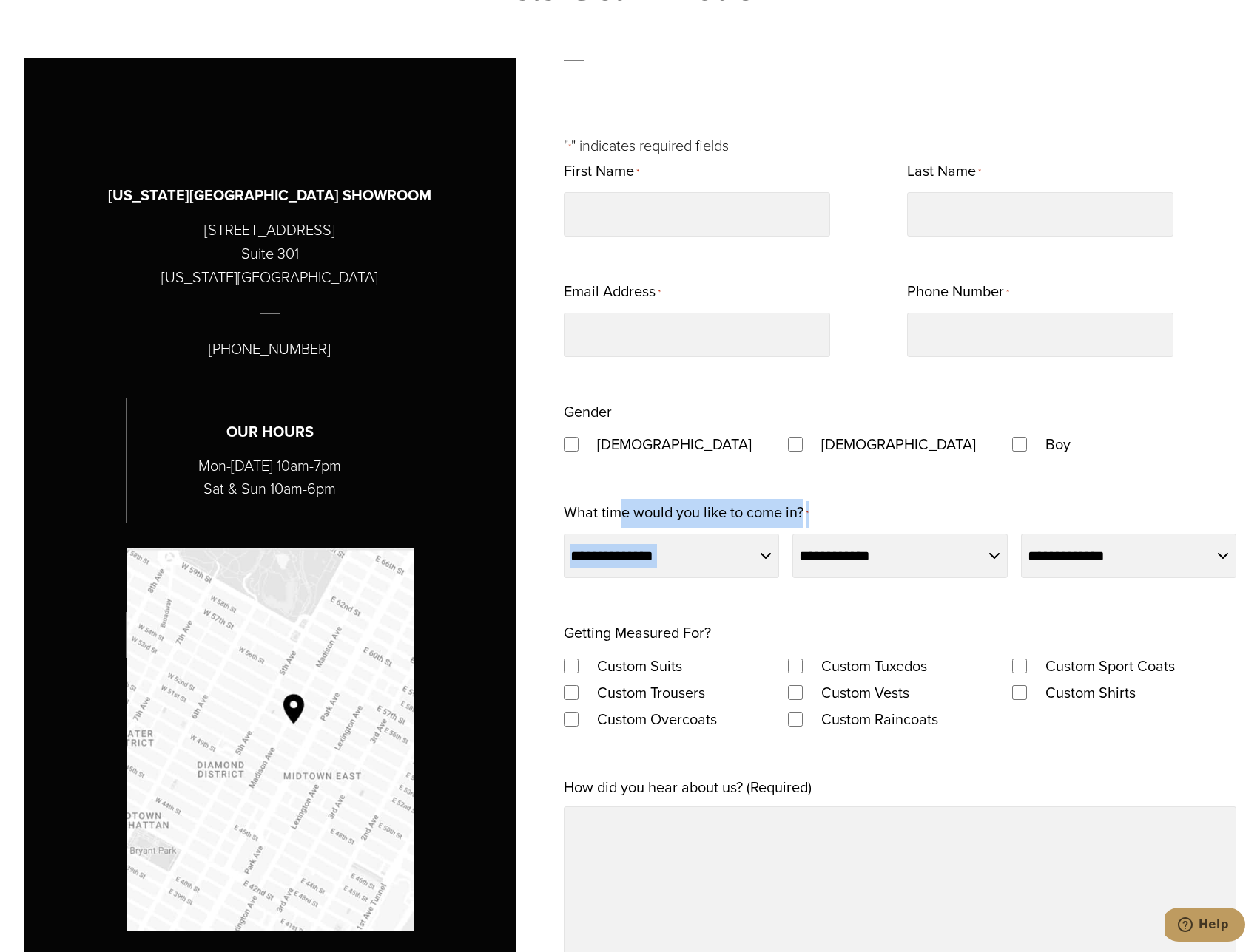
drag, startPoint x: 821, startPoint y: 516, endPoint x: 607, endPoint y: 518, distance: 214.0
click at [612, 518] on div "**********" at bounding box center [900, 702] width 673 height 1091
click at [582, 513] on label "What time would you like to come in? *" at bounding box center [686, 513] width 245 height 29
click at [582, 534] on select "**********" at bounding box center [671, 556] width 215 height 45
click at [582, 513] on label "What time would you like to come in? *" at bounding box center [686, 513] width 245 height 29
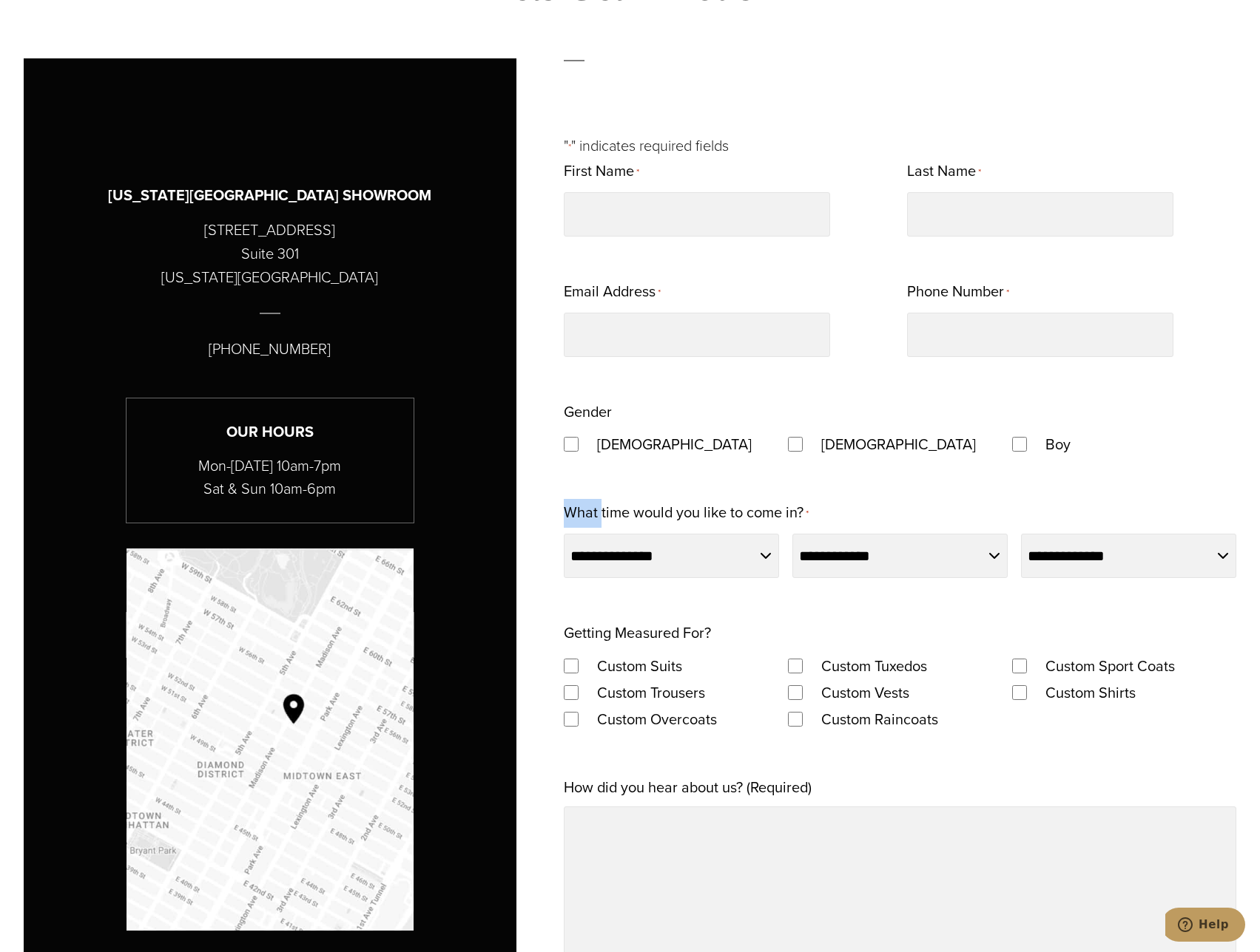
click at [582, 534] on select "**********" at bounding box center [671, 556] width 215 height 45
click at [582, 513] on label "What time would you like to come in? *" at bounding box center [686, 513] width 245 height 29
click at [582, 534] on select "**********" at bounding box center [671, 556] width 215 height 45
copy label "What time would you like to come in? *"
click at [629, 574] on select "**********" at bounding box center [671, 556] width 215 height 45
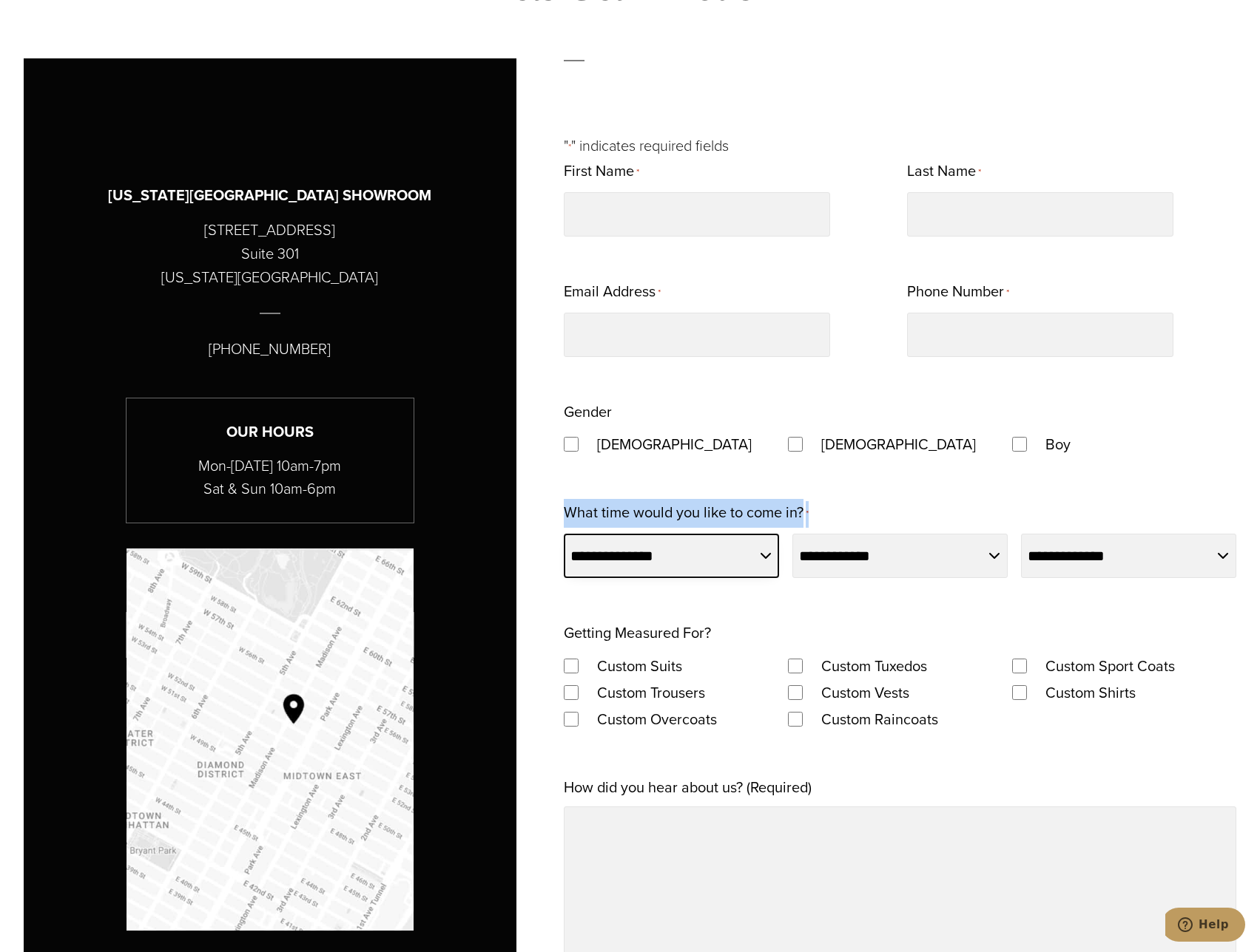
click at [696, 554] on select "**********" at bounding box center [671, 556] width 215 height 45
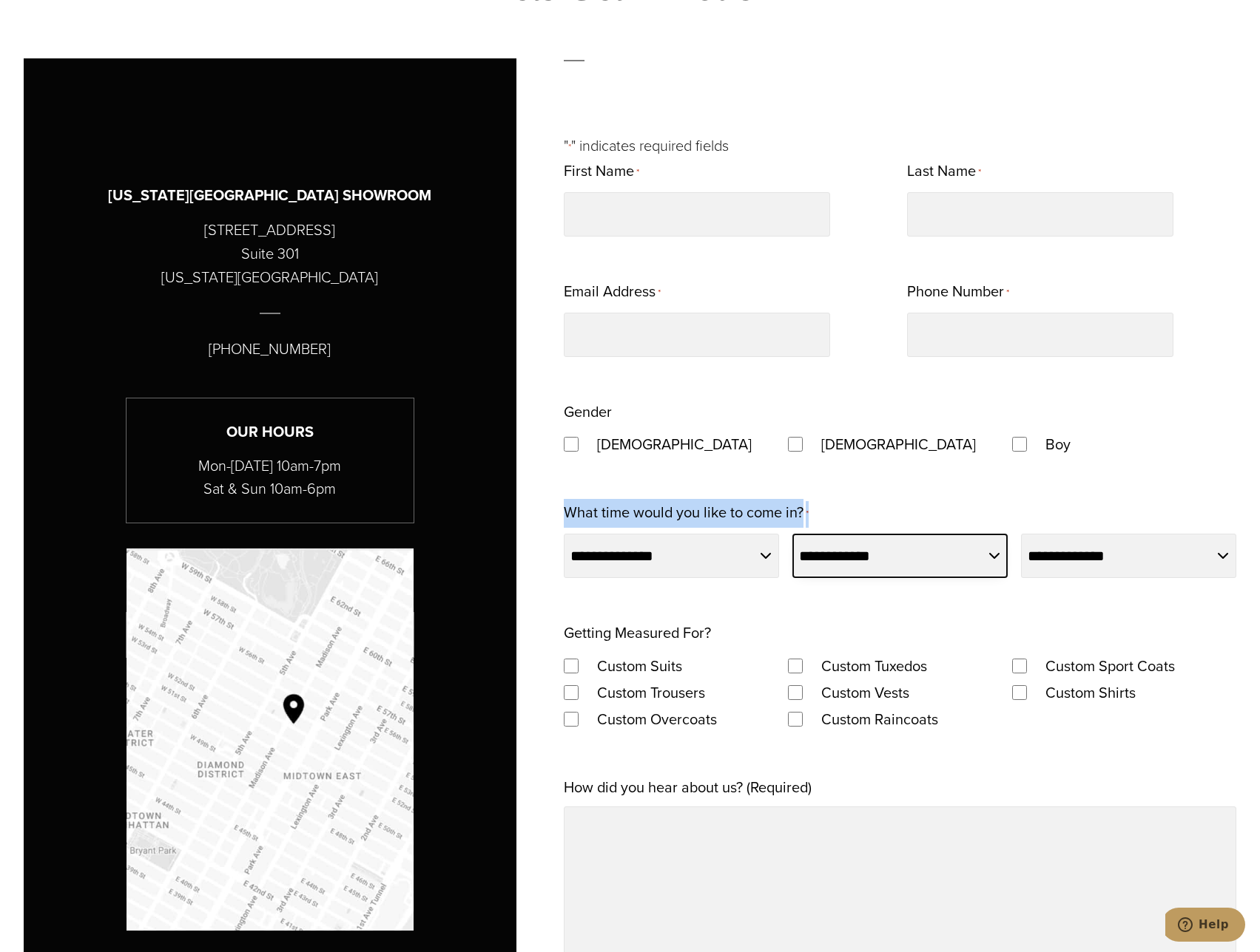
click at [952, 563] on select "**********" at bounding box center [900, 556] width 215 height 45
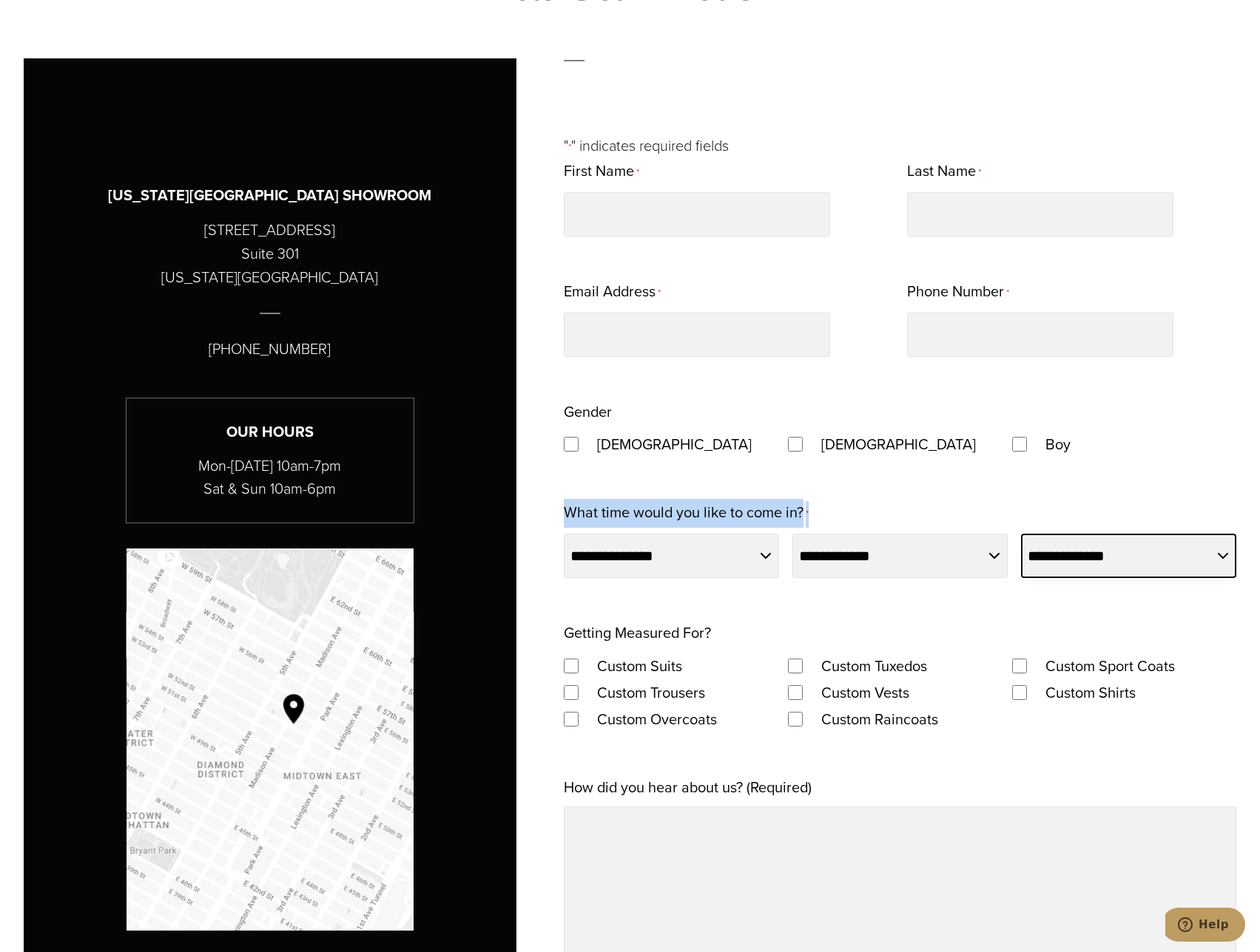
click at [1165, 550] on select "**********" at bounding box center [1129, 556] width 215 height 45
click at [1130, 544] on select "**********" at bounding box center [1129, 556] width 215 height 45
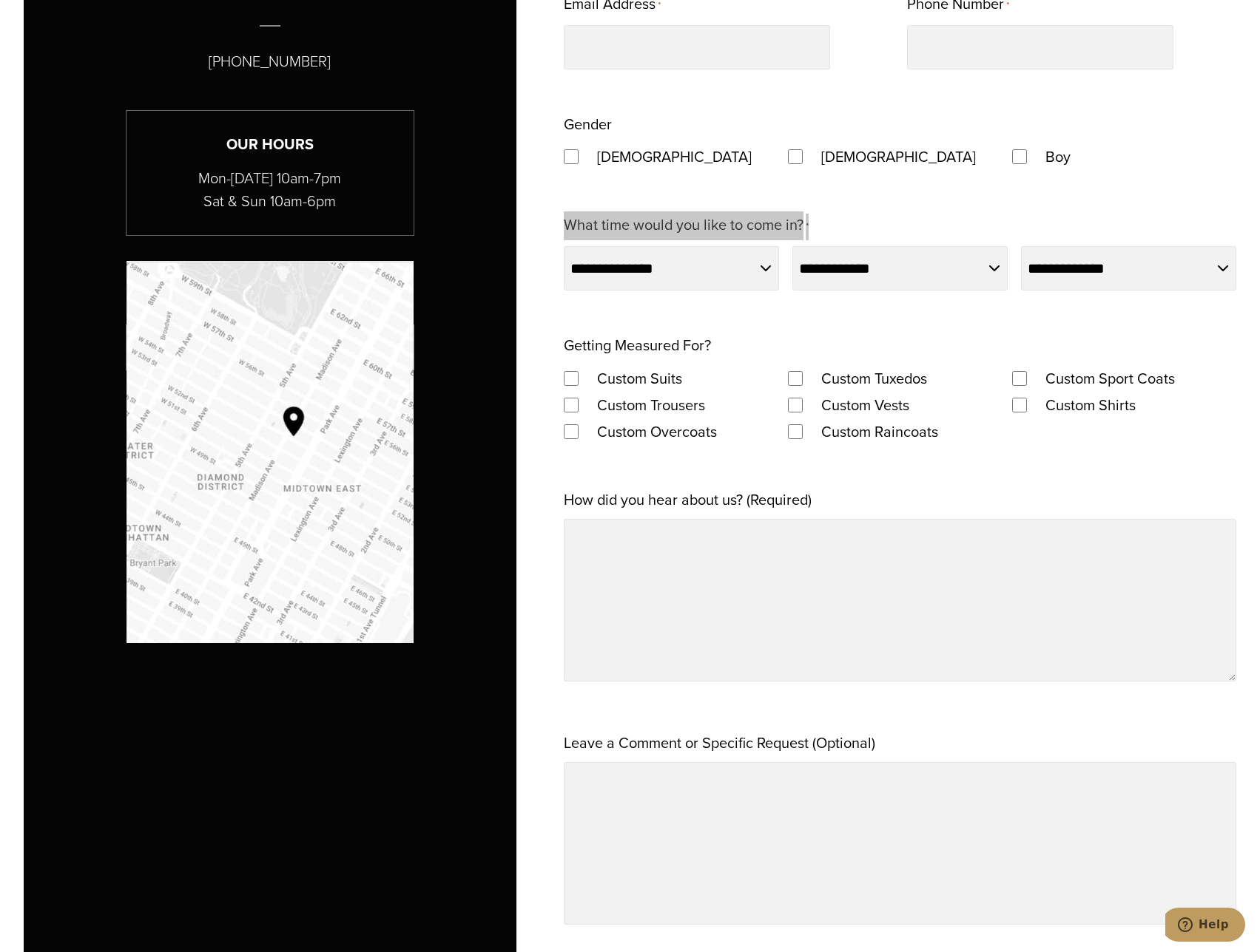
scroll to position [1331, 0]
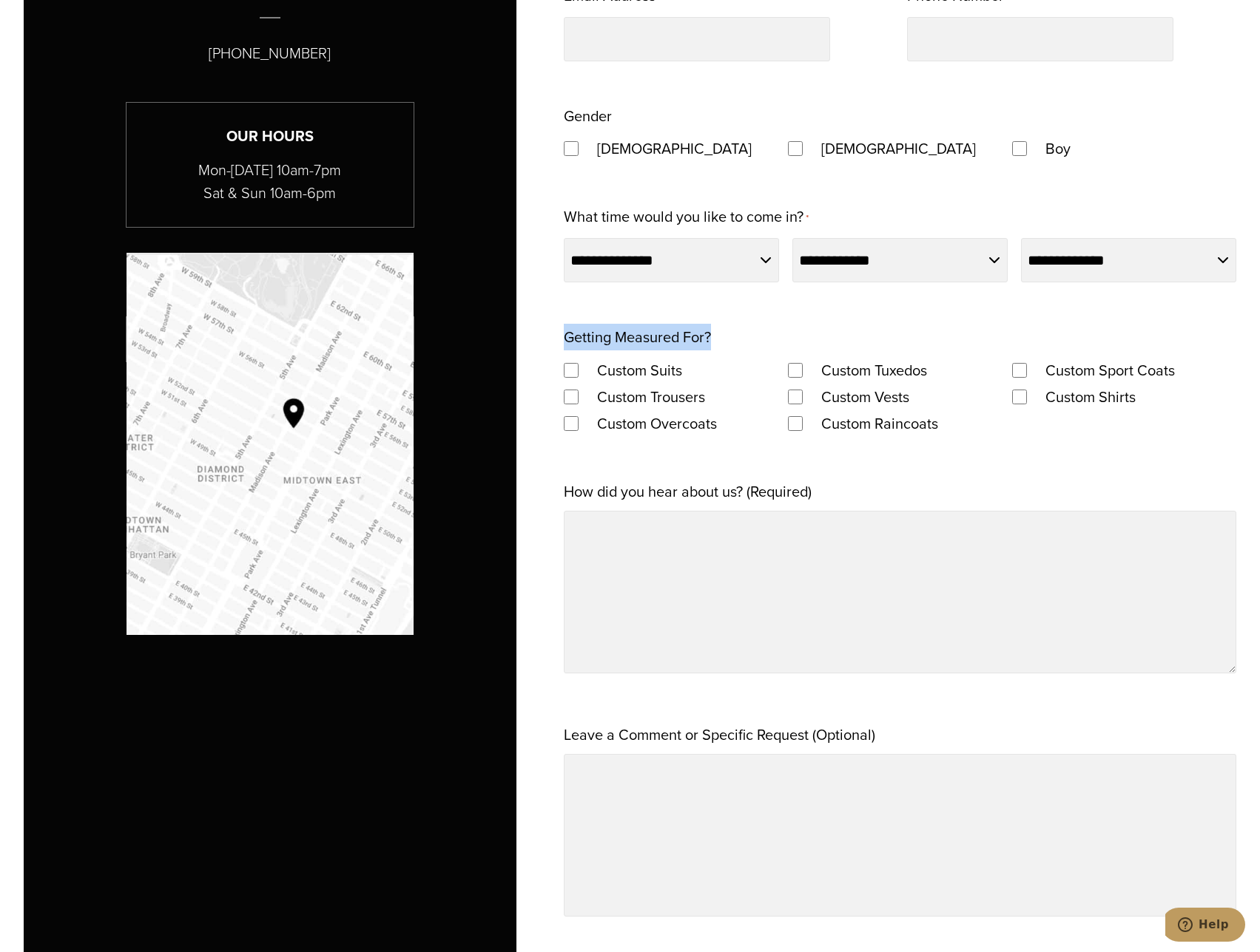
drag, startPoint x: 735, startPoint y: 331, endPoint x: 548, endPoint y: 338, distance: 187.1
click at [548, 338] on div "**********" at bounding box center [630, 404] width 1213 height 1284
copy legend "Getting Measured For?"
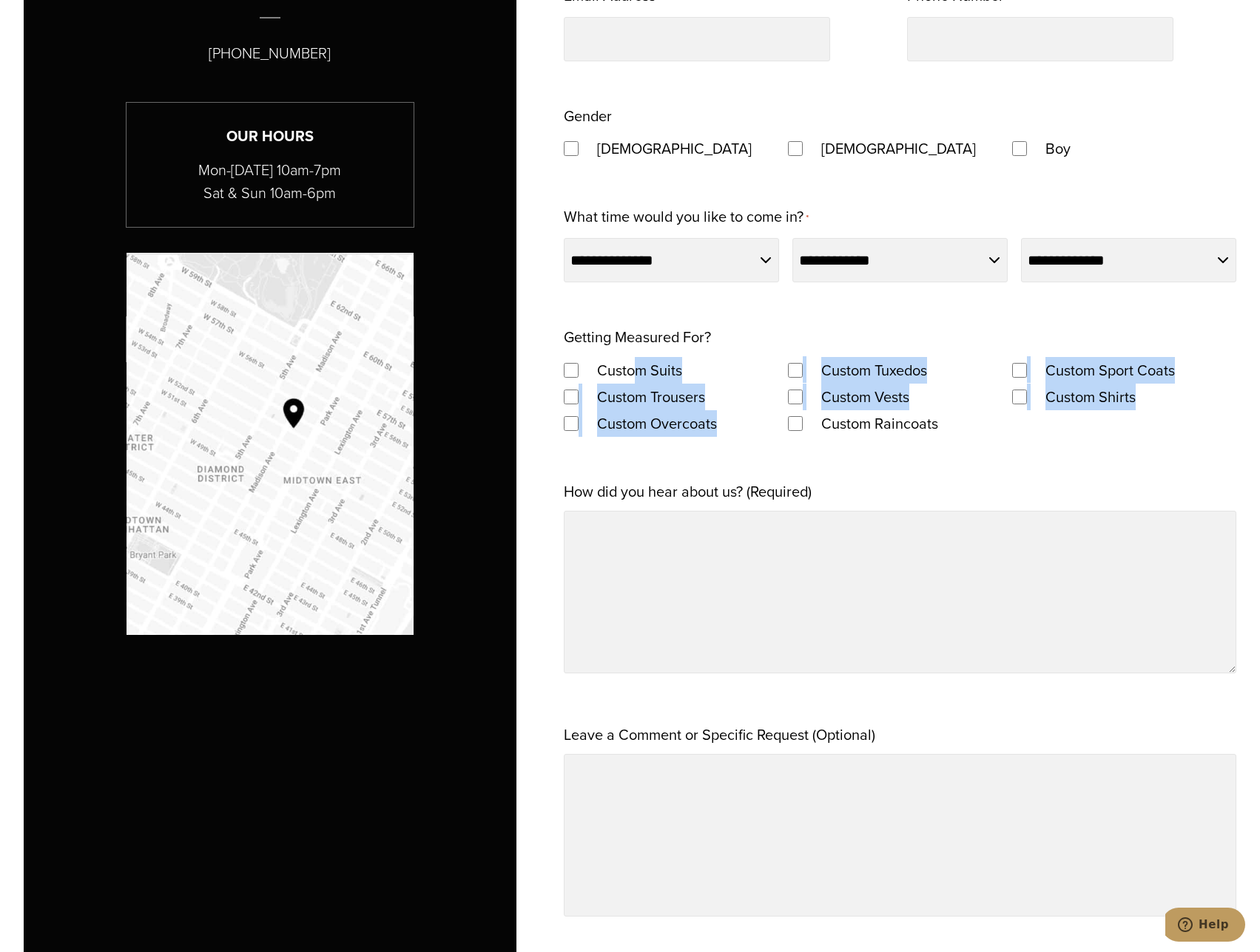
drag, startPoint x: 727, startPoint y: 428, endPoint x: 632, endPoint y: 373, distance: 109.8
click at [625, 370] on div "Custom Suits Custom Tuxedos Custom Sport Coats Custom Trousers Custom Vests Cus…" at bounding box center [900, 396] width 673 height 81
click at [638, 369] on label "Custom Suits" at bounding box center [639, 370] width 114 height 27
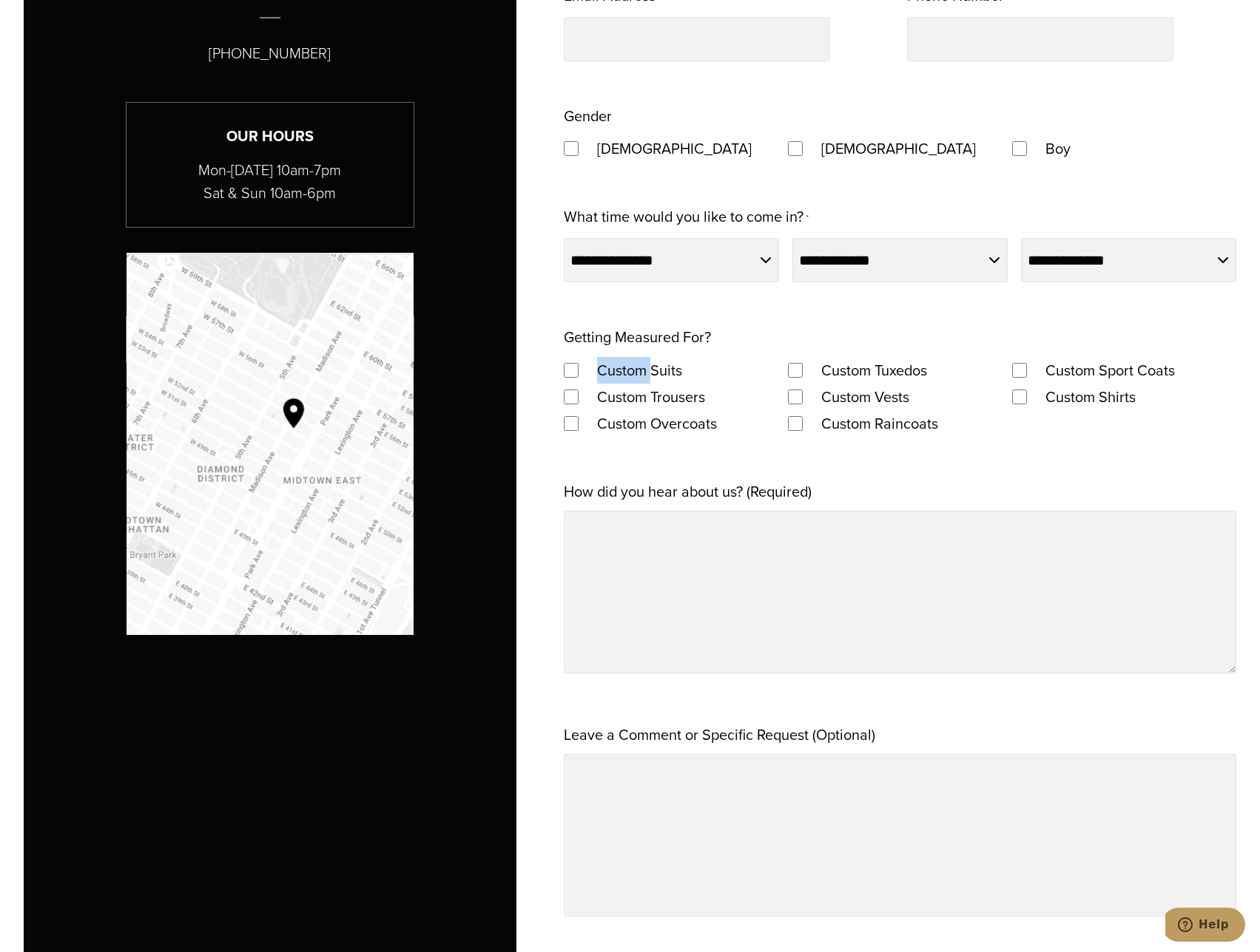
click at [638, 369] on label "Custom Suits" at bounding box center [639, 370] width 114 height 27
click at [687, 369] on label "Custom Suits" at bounding box center [639, 370] width 114 height 27
drag, startPoint x: 709, startPoint y: 371, endPoint x: 598, endPoint y: 370, distance: 111.0
click at [598, 370] on div "Custom Suits" at bounding box center [675, 369] width 224 height 27
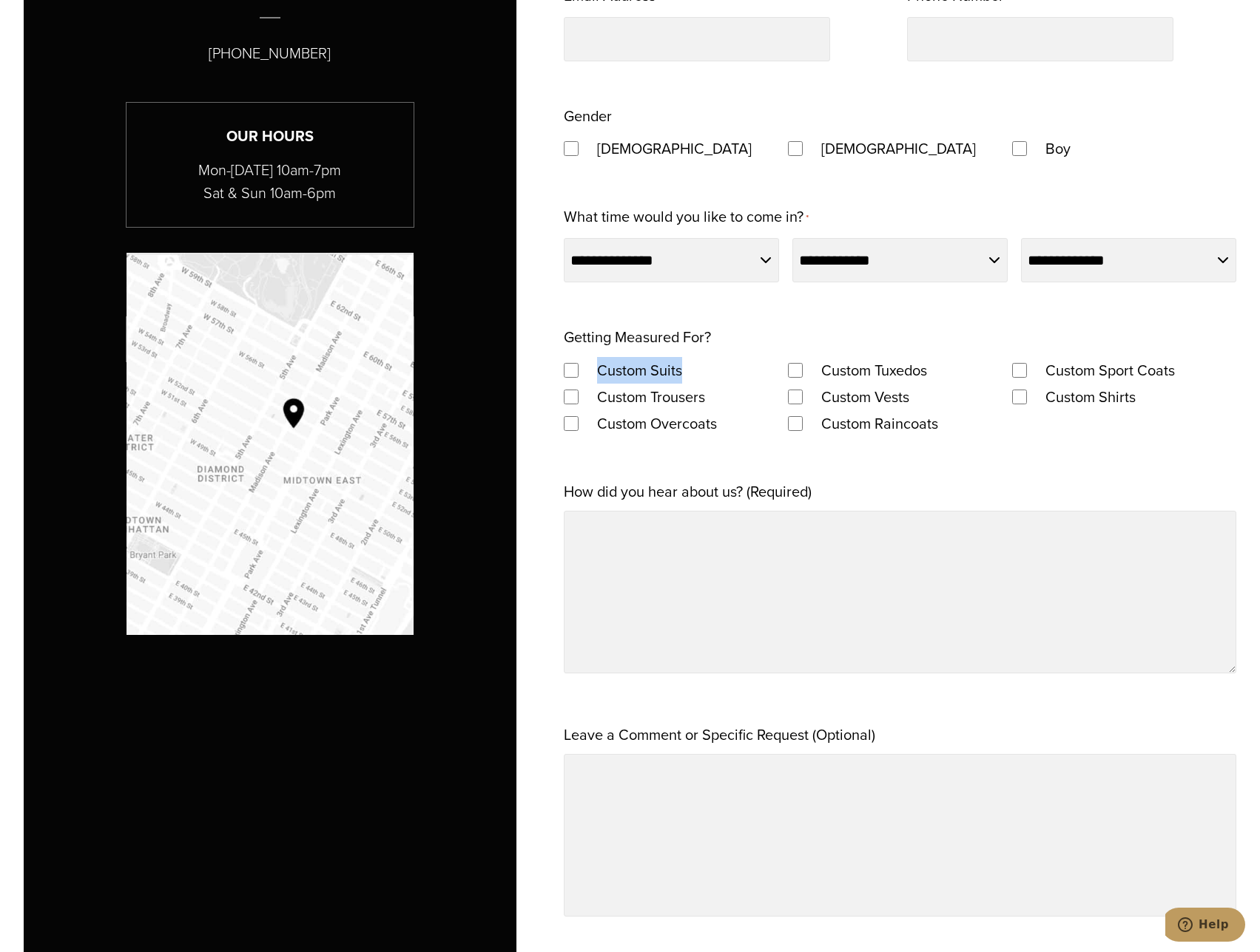
copy label "Custom Suits"
drag, startPoint x: 940, startPoint y: 371, endPoint x: 822, endPoint y: 373, distance: 118.0
click at [822, 373] on label "Custom Tuxedos" at bounding box center [874, 370] width 135 height 27
drag, startPoint x: 1194, startPoint y: 370, endPoint x: 1043, endPoint y: 373, distance: 151.0
click at [1043, 373] on div "Custom Sport Coats" at bounding box center [1124, 369] width 224 height 27
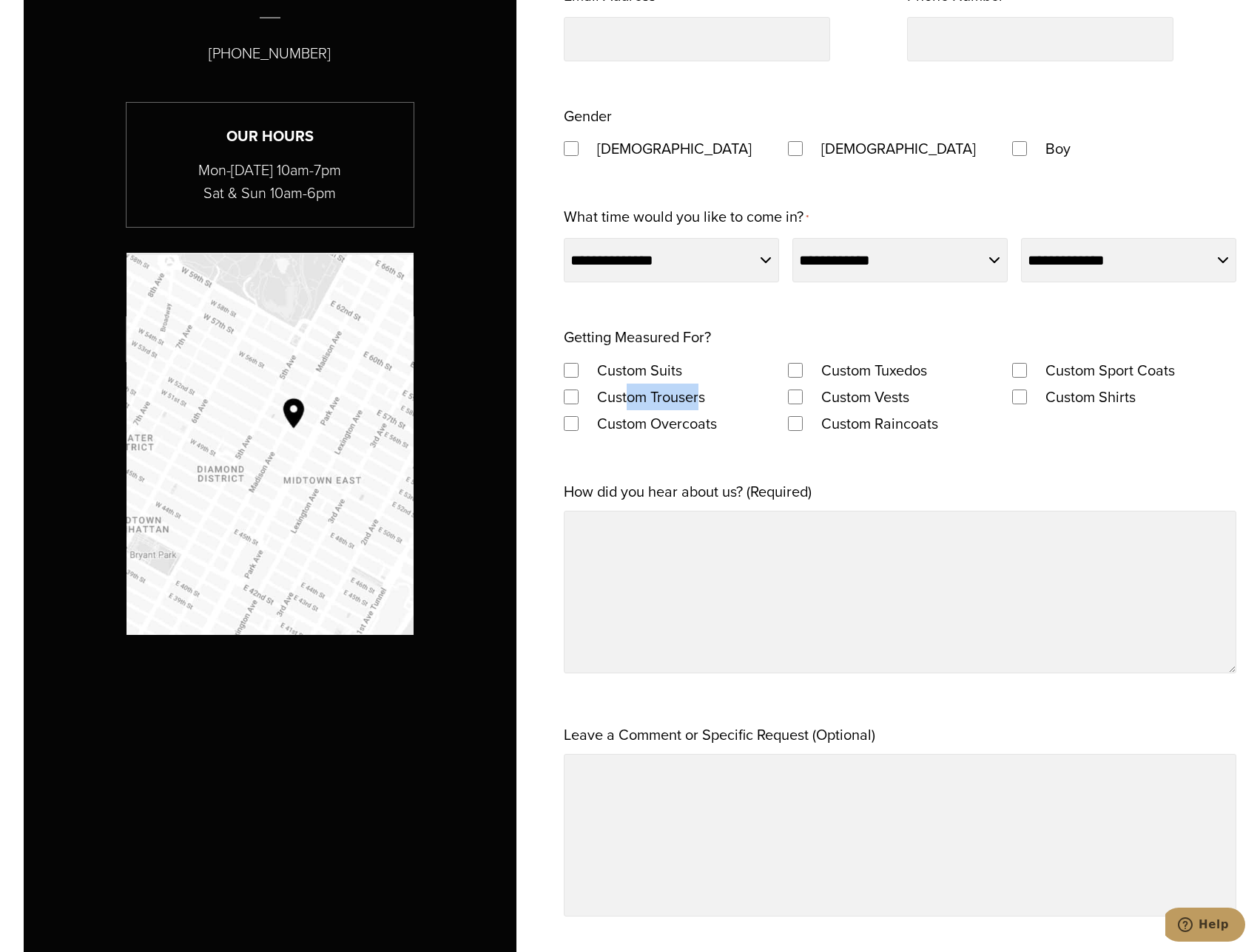
drag, startPoint x: 703, startPoint y: 401, endPoint x: 626, endPoint y: 393, distance: 77.4
click at [626, 393] on label "Custom Trousers" at bounding box center [651, 397] width 137 height 27
drag, startPoint x: 713, startPoint y: 400, endPoint x: 598, endPoint y: 397, distance: 115.0
click at [598, 397] on label "Custom Trousers" at bounding box center [651, 397] width 137 height 27
drag, startPoint x: 945, startPoint y: 401, endPoint x: 812, endPoint y: 393, distance: 133.2
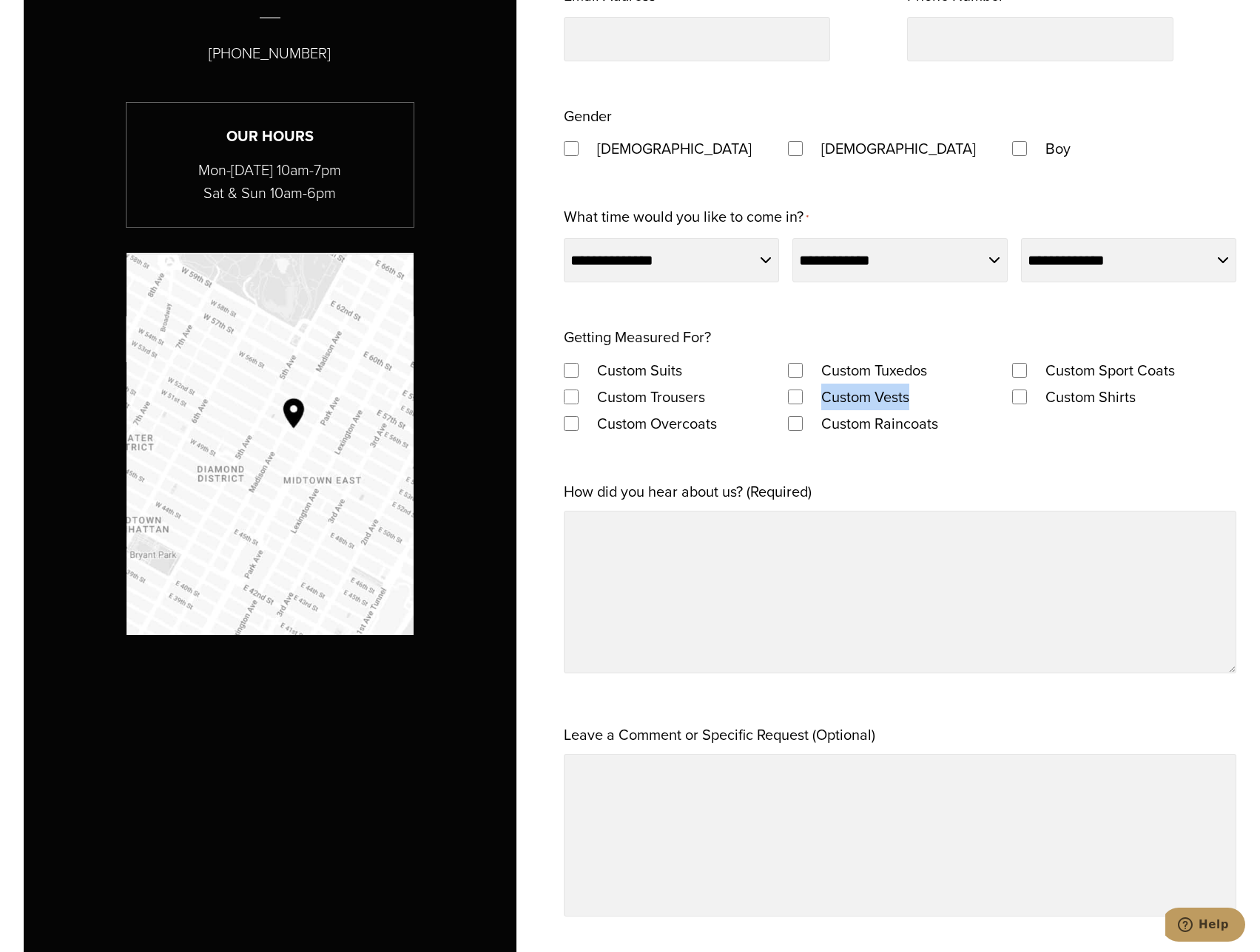
click at [812, 393] on div "Custom Vests" at bounding box center [899, 397] width 224 height 27
drag, startPoint x: 1166, startPoint y: 385, endPoint x: 1032, endPoint y: 397, distance: 134.5
click at [1032, 397] on div "Custom Shirts" at bounding box center [1124, 397] width 224 height 27
drag, startPoint x: 732, startPoint y: 426, endPoint x: 600, endPoint y: 430, distance: 132.1
click at [600, 430] on label "Custom Overcoats" at bounding box center [657, 423] width 149 height 27
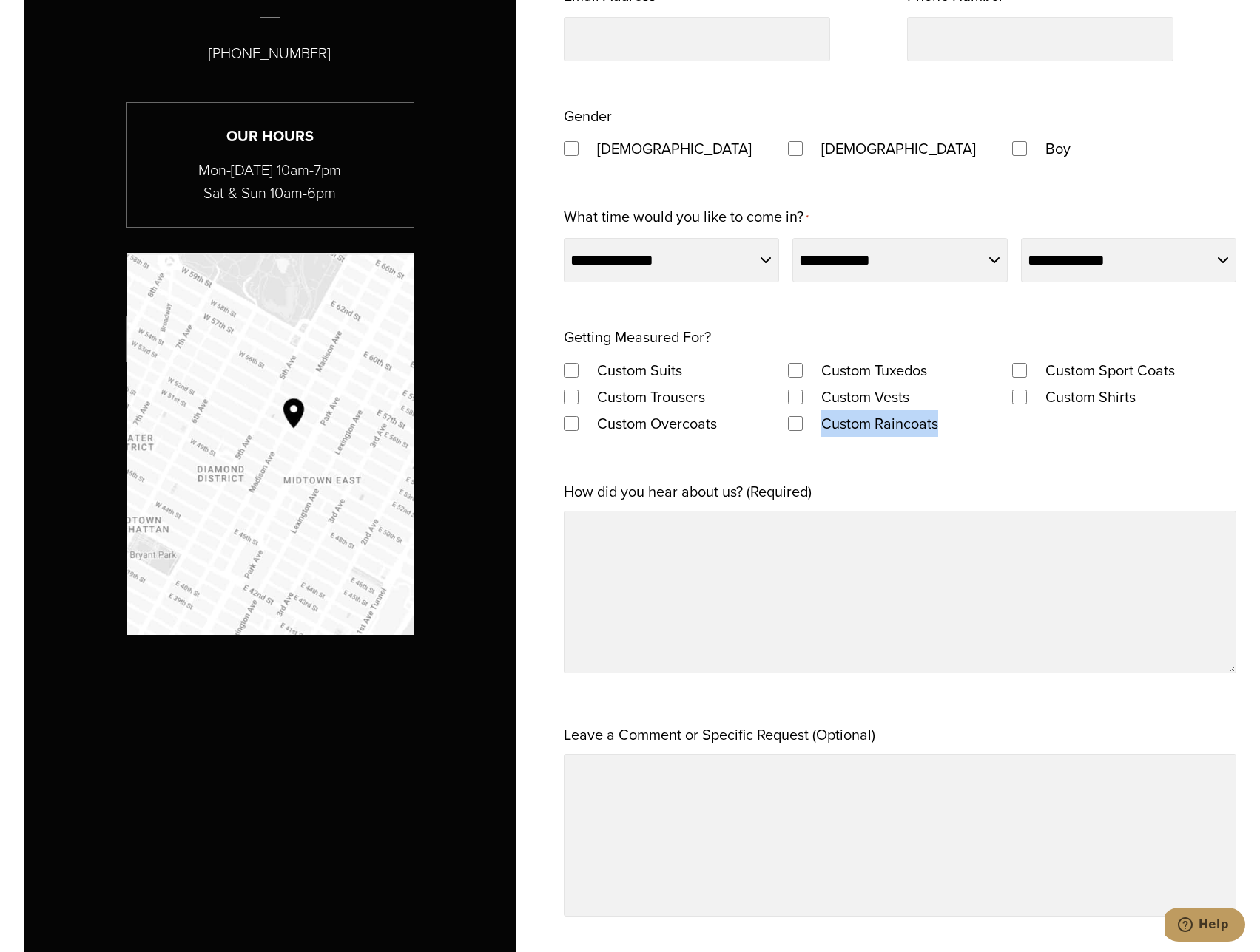
drag, startPoint x: 959, startPoint y: 438, endPoint x: 820, endPoint y: 431, distance: 139.2
click at [820, 431] on div "Custom Raincoats" at bounding box center [899, 423] width 224 height 27
drag, startPoint x: 828, startPoint y: 499, endPoint x: 564, endPoint y: 503, distance: 264.0
click at [564, 503] on div "How did you hear about us? (Required)" at bounding box center [900, 579] width 673 height 202
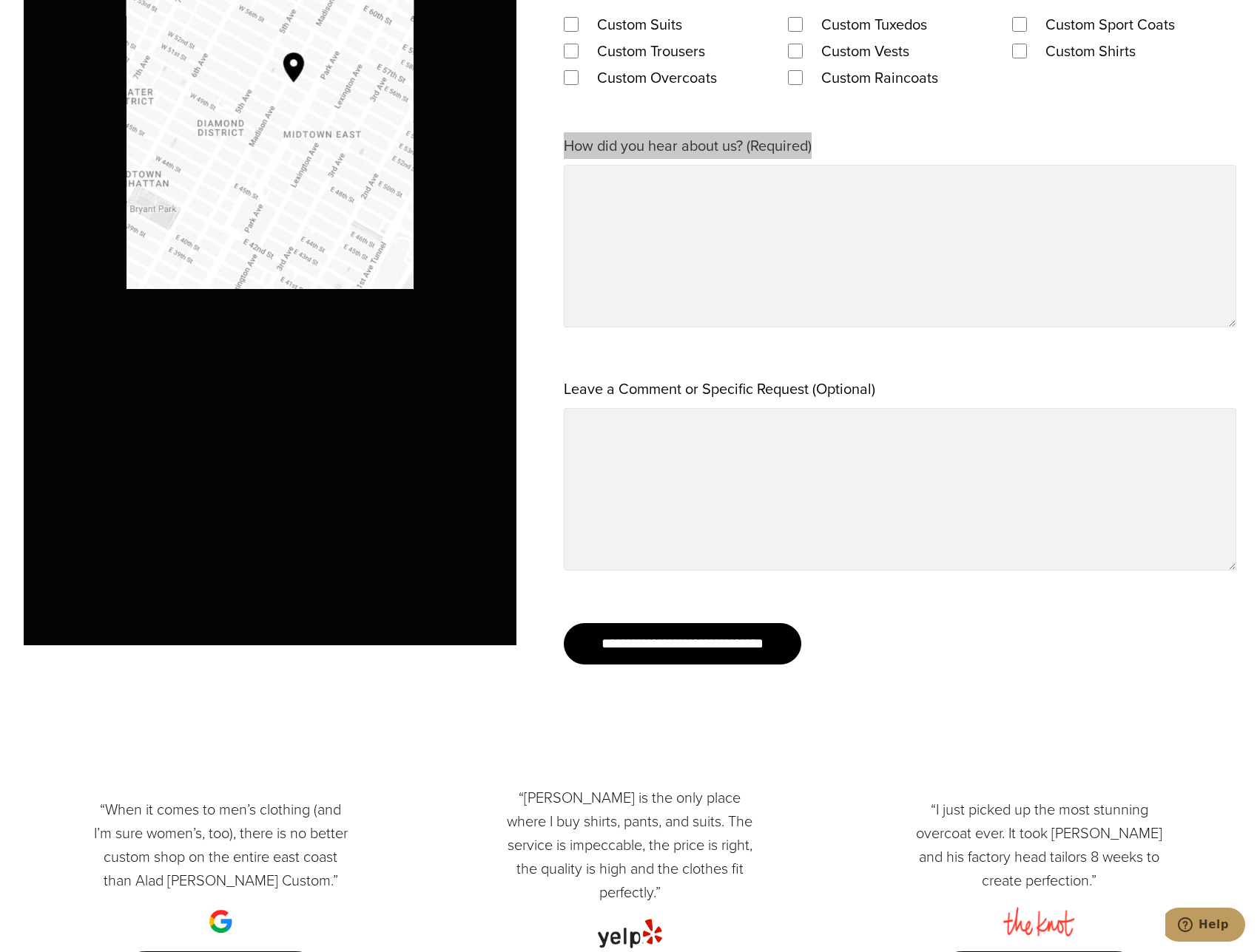
scroll to position [1700, 0]
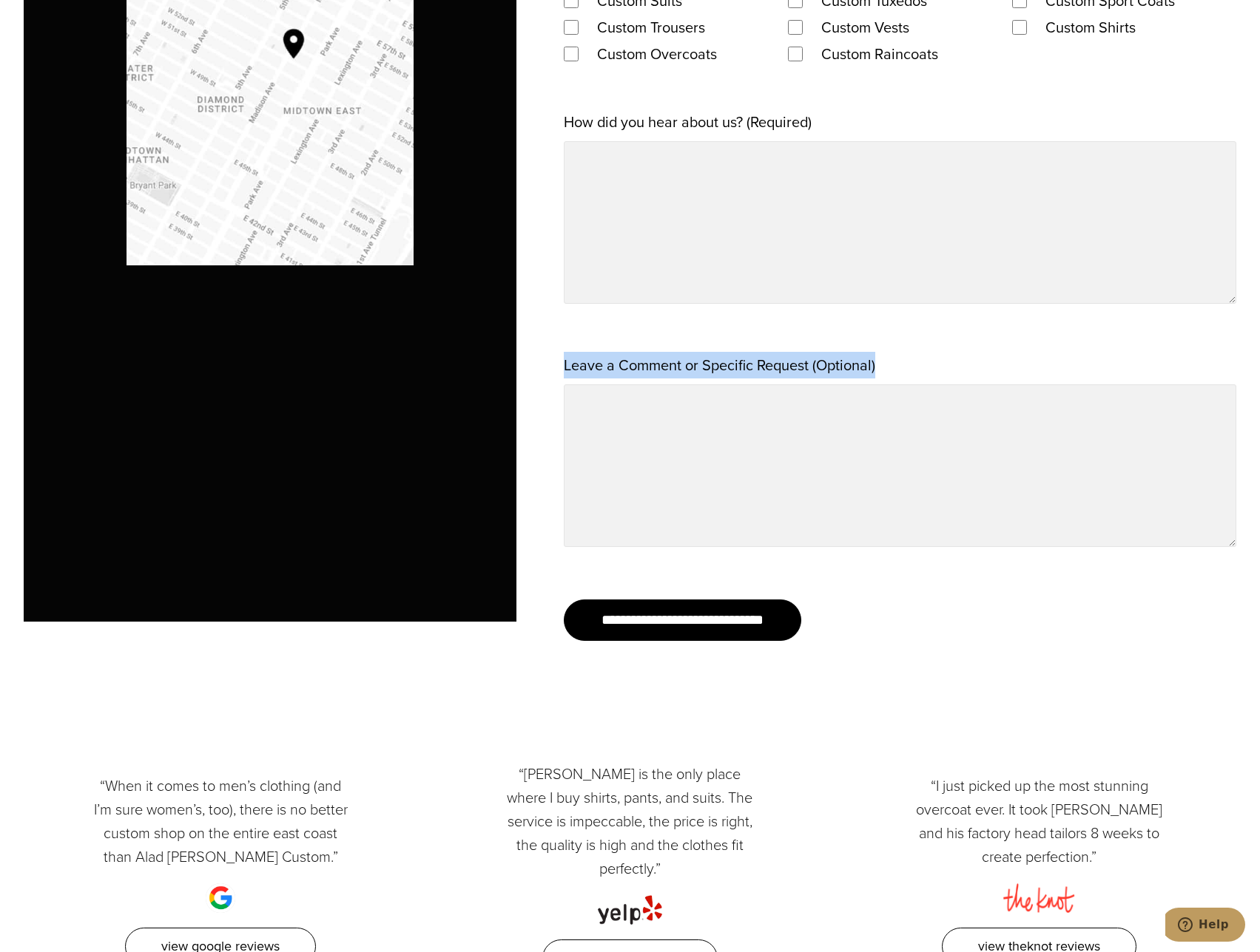
drag, startPoint x: 896, startPoint y: 368, endPoint x: 562, endPoint y: 365, distance: 334.0
click at [562, 365] on div "**********" at bounding box center [630, 35] width 1213 height 1284
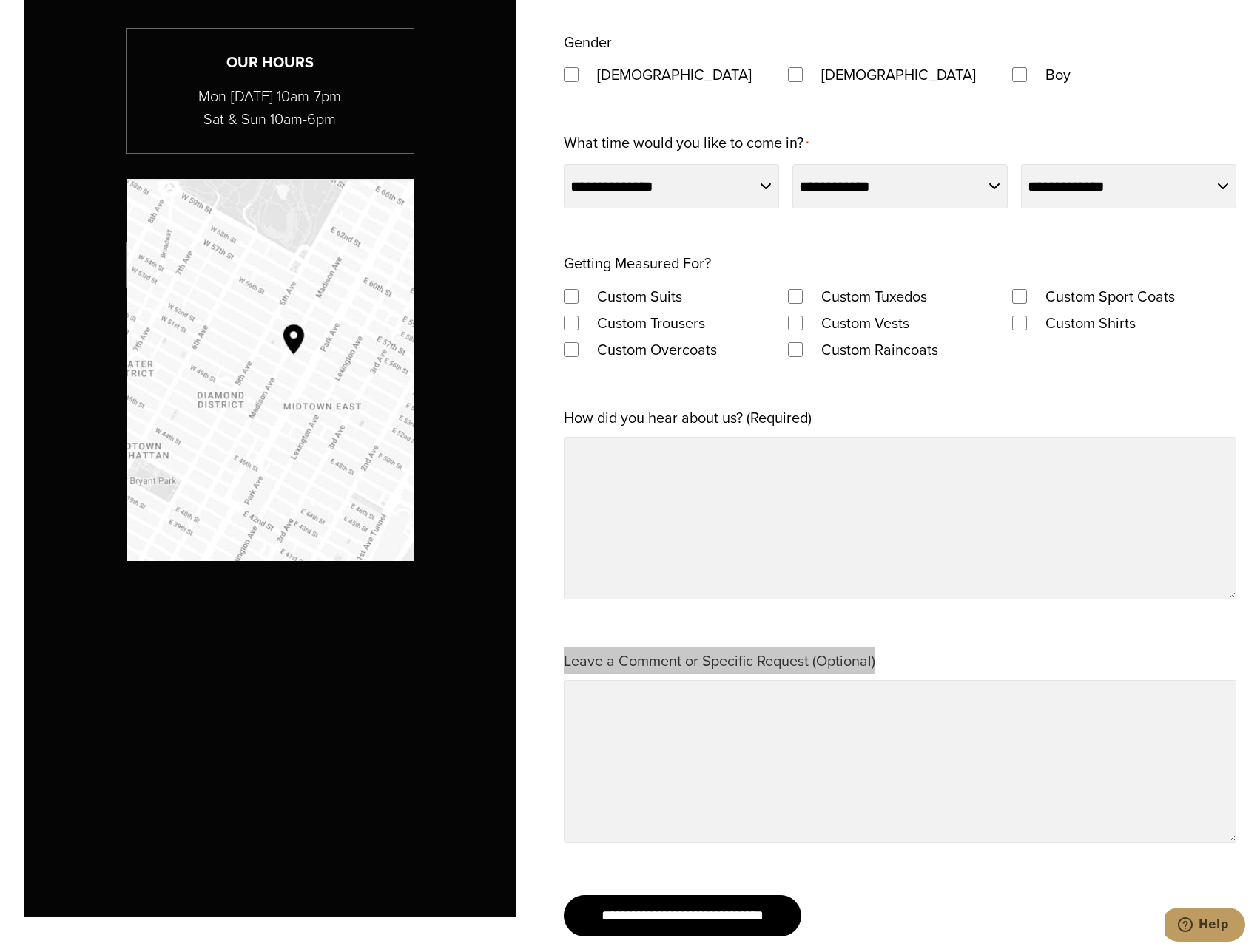
scroll to position [1183, 0]
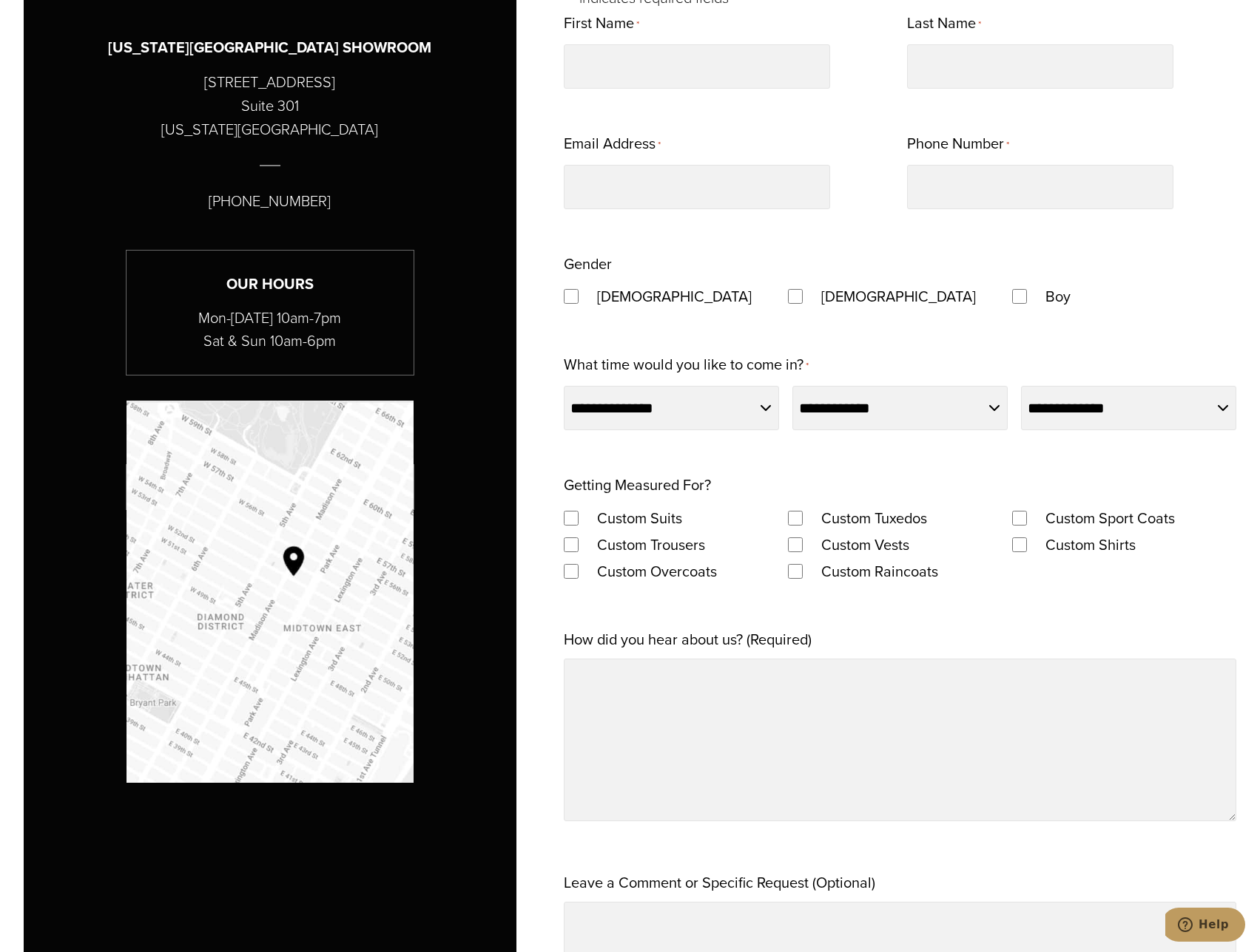
click at [608, 620] on div "**********" at bounding box center [900, 555] width 673 height 1091
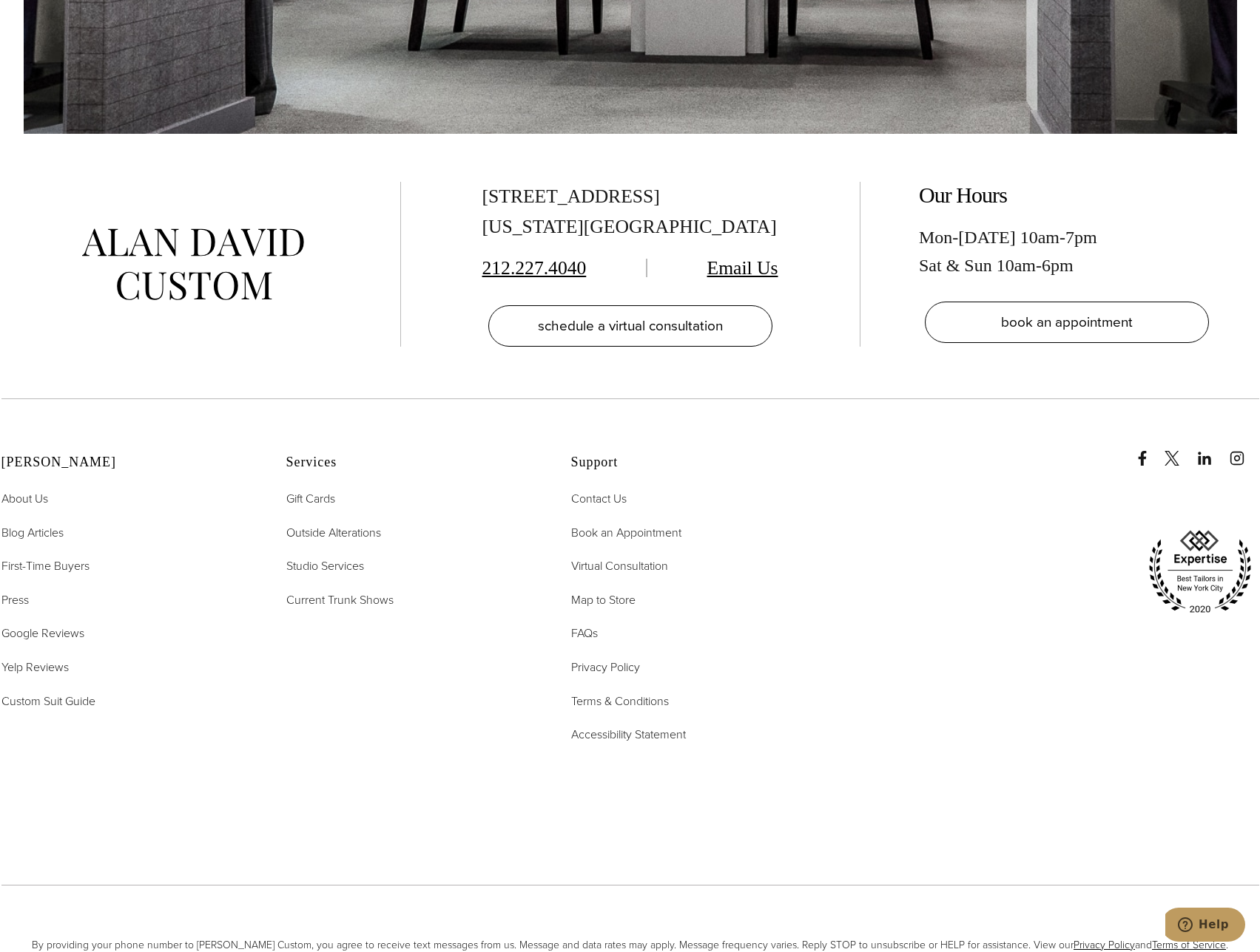
scroll to position [3697, 0]
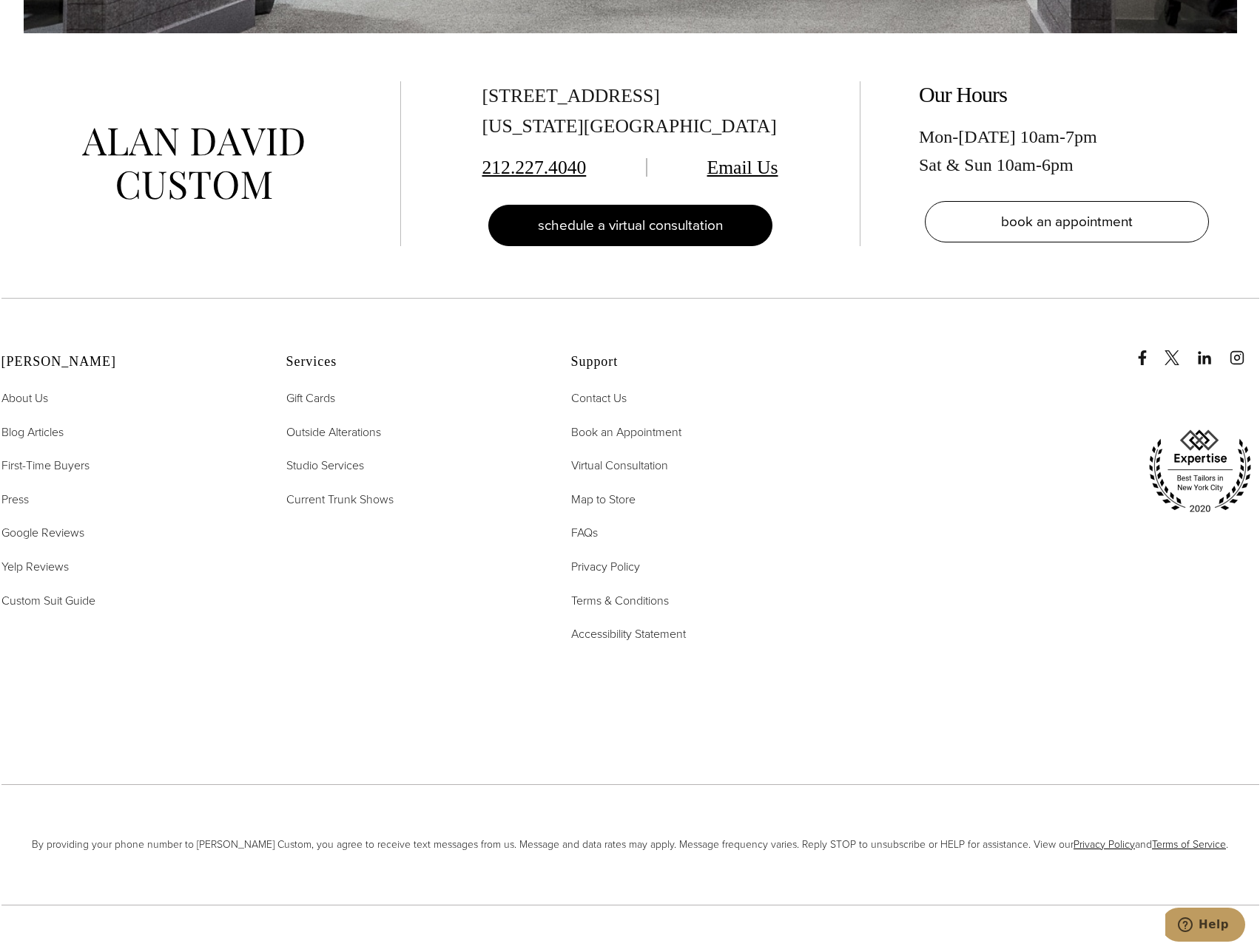
click at [673, 215] on span "schedule a virtual consultation" at bounding box center [630, 226] width 185 height 22
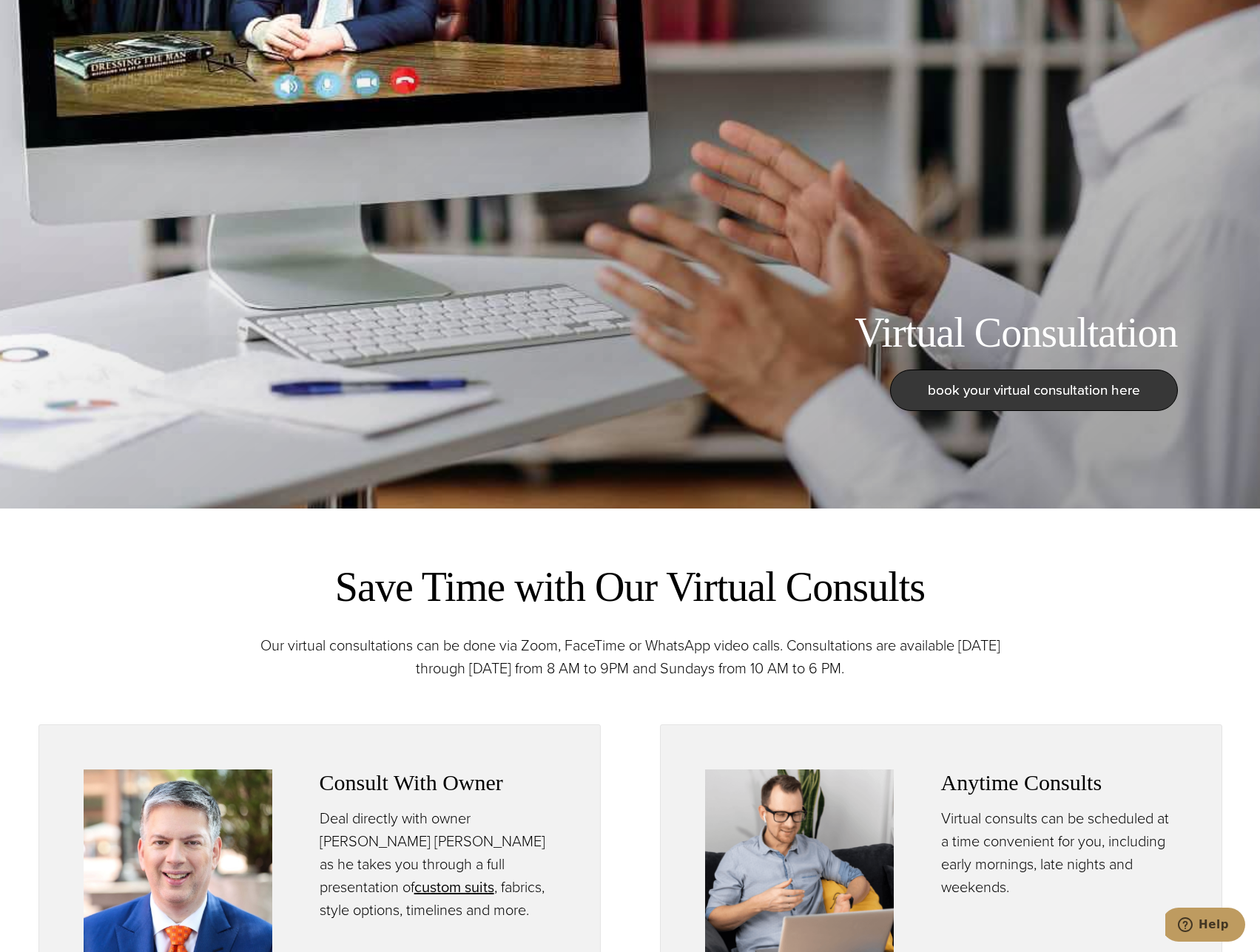
click at [1018, 393] on span "book your virtual consultation here" at bounding box center [1033, 390] width 212 height 22
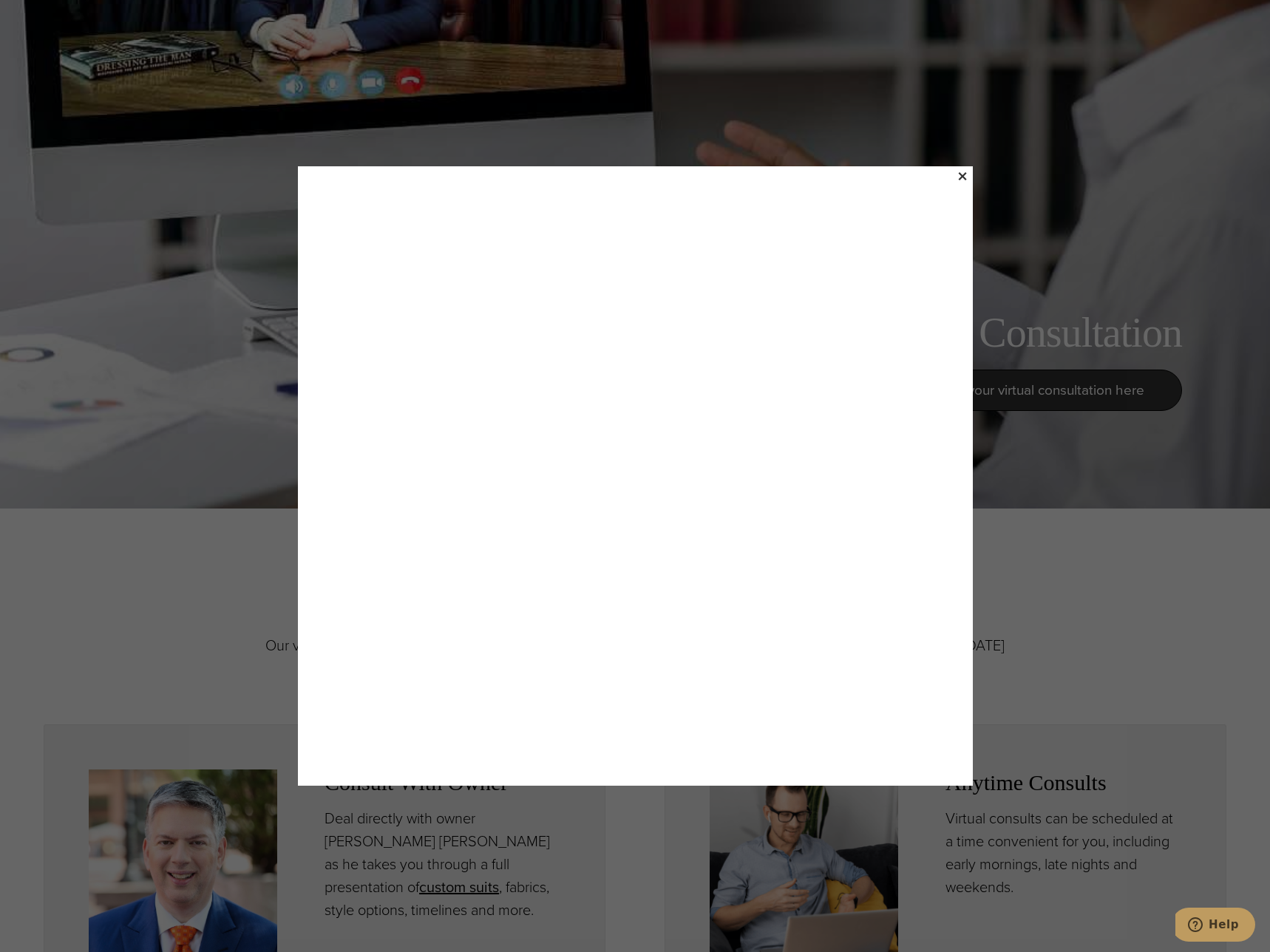
click at [1055, 501] on div "×" at bounding box center [635, 476] width 1270 height 952
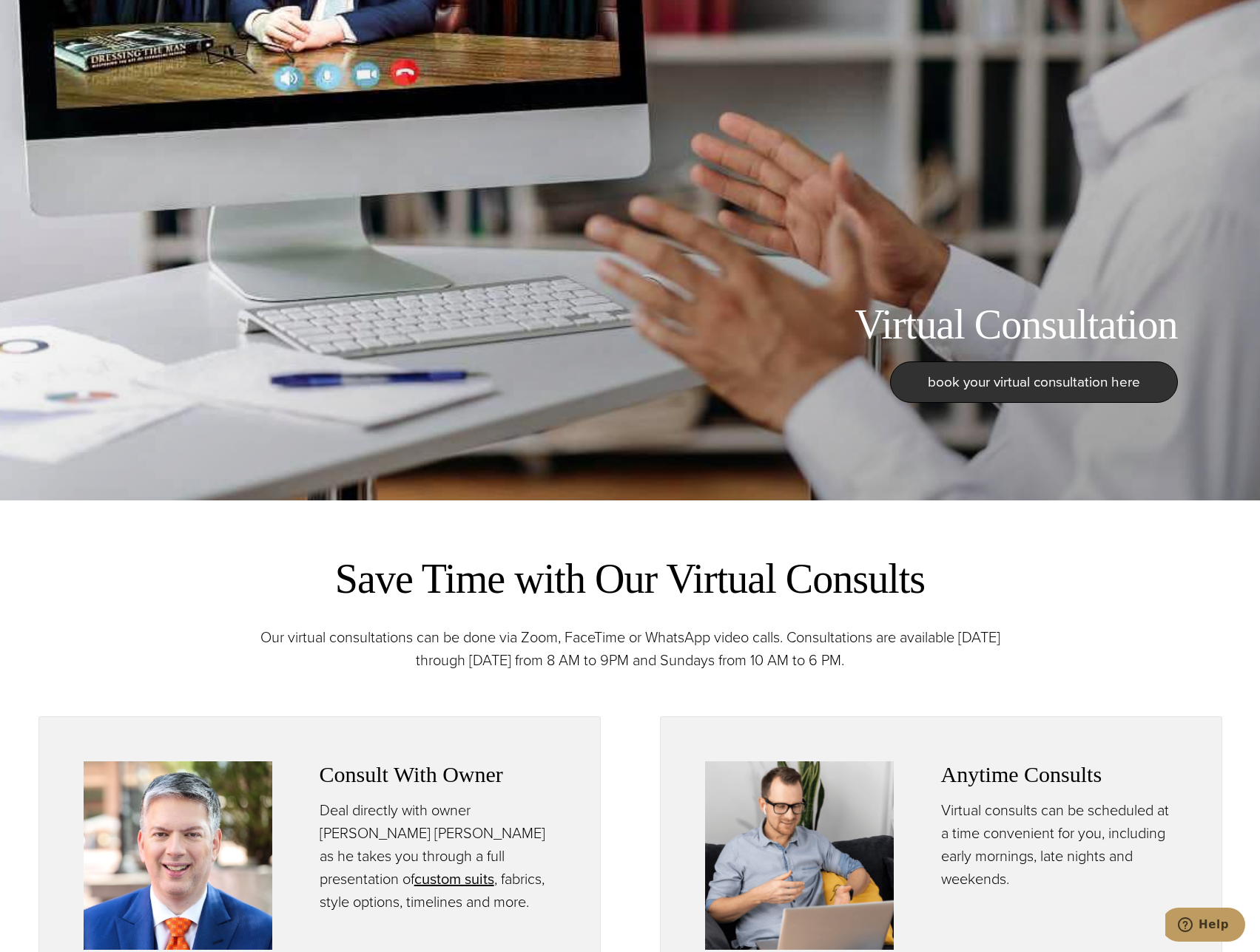
scroll to position [517, 0]
